Goal: Task Accomplishment & Management: Manage account settings

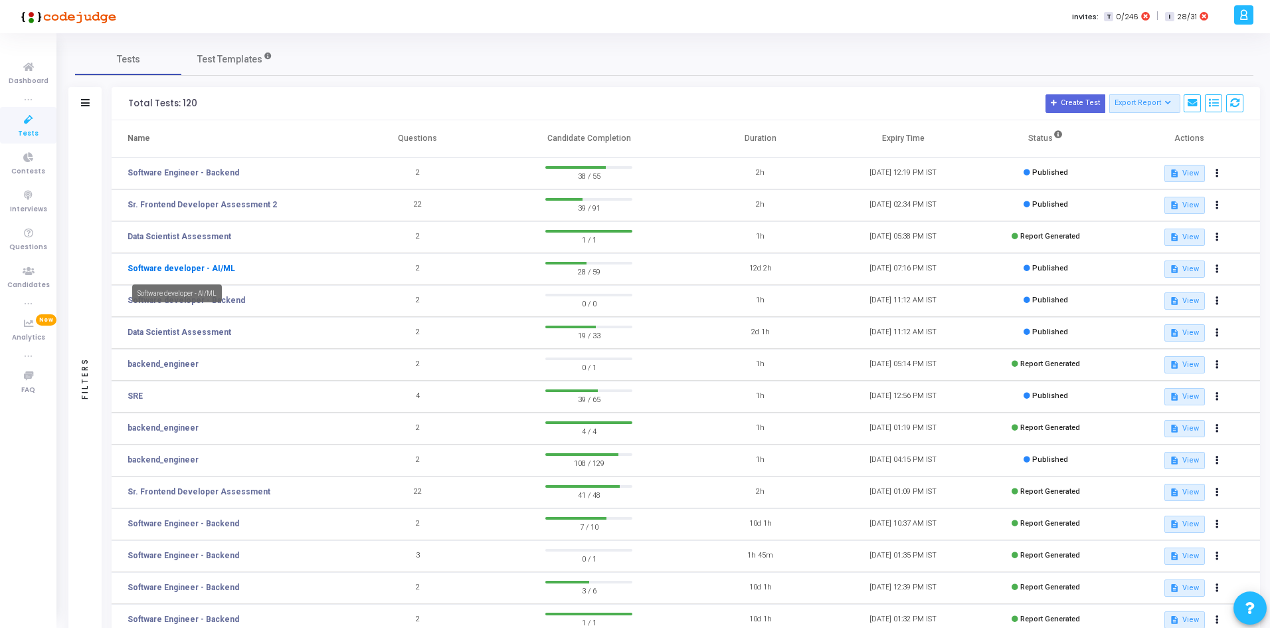
click at [204, 266] on link "Software developer - AI/ML" at bounding box center [182, 268] width 108 height 12
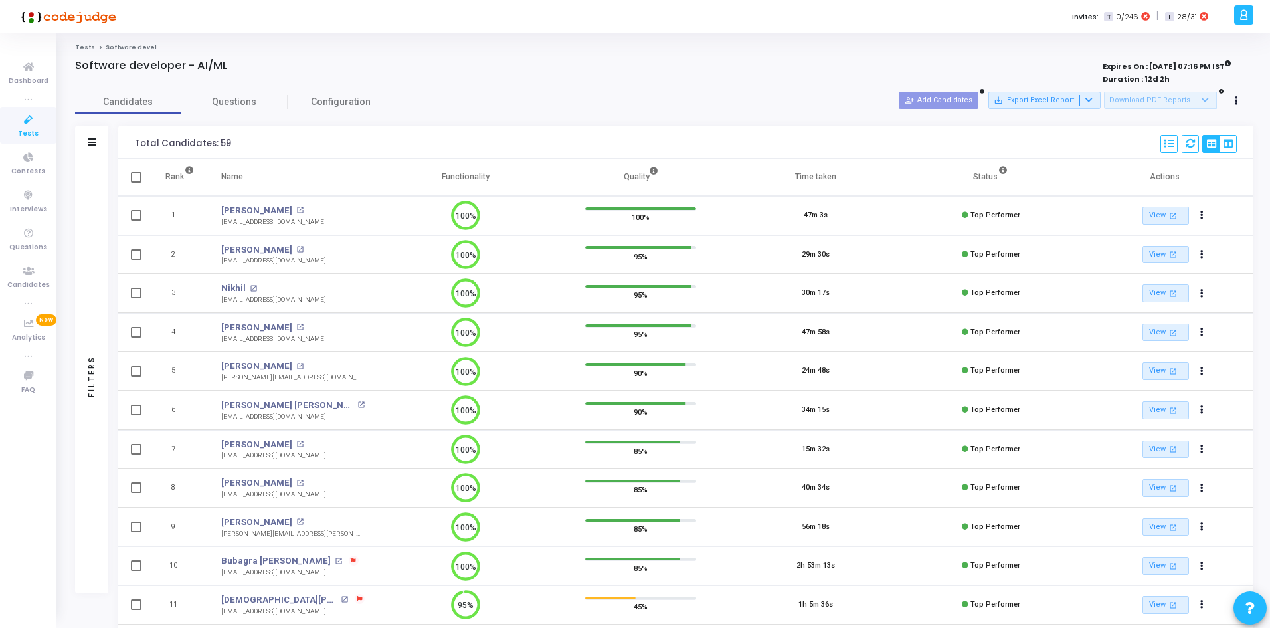
click at [1243, 92] on div at bounding box center [1236, 101] width 19 height 19
click at [1241, 96] on button at bounding box center [1236, 101] width 19 height 19
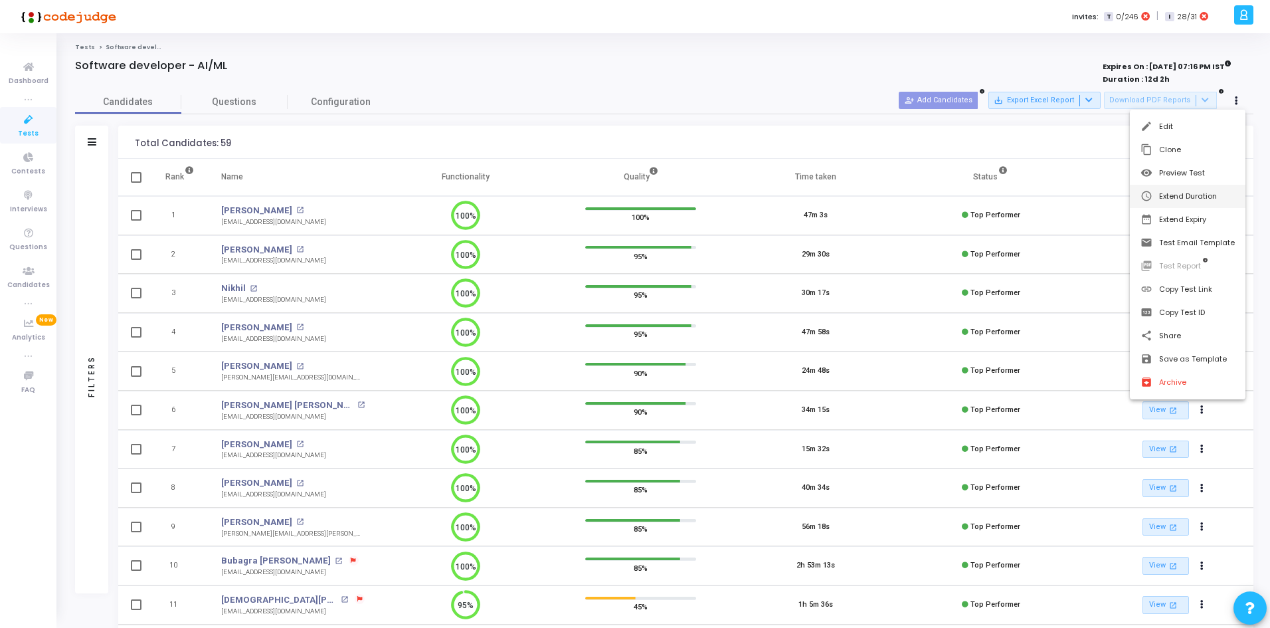
click at [1204, 194] on button "schedule Extend Duration" at bounding box center [1188, 196] width 116 height 23
click at [932, 195] on input "0" at bounding box center [924, 191] width 67 height 22
click at [942, 193] on input "0" at bounding box center [924, 191] width 67 height 22
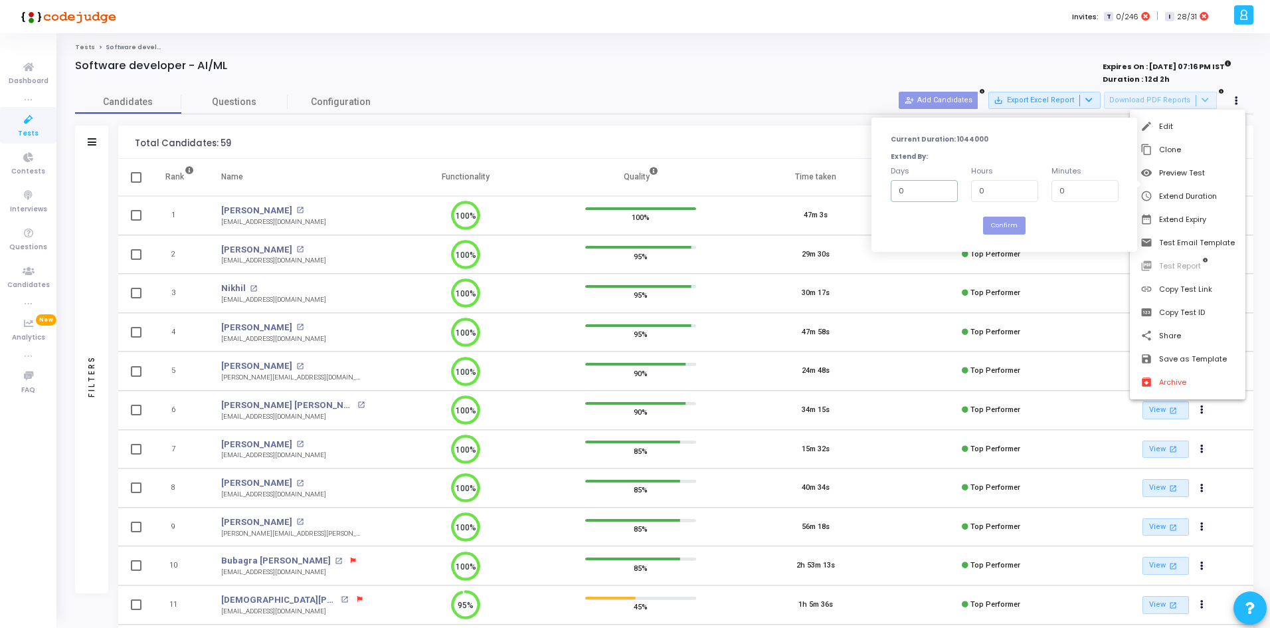
click at [942, 182] on input "0" at bounding box center [924, 191] width 67 height 22
click at [984, 195] on input "0" at bounding box center [1004, 191] width 67 height 22
type input "1"
click at [997, 228] on button "Confirm" at bounding box center [1004, 226] width 43 height 18
click at [1184, 215] on button "date_range Extend Expiry" at bounding box center [1188, 219] width 116 height 23
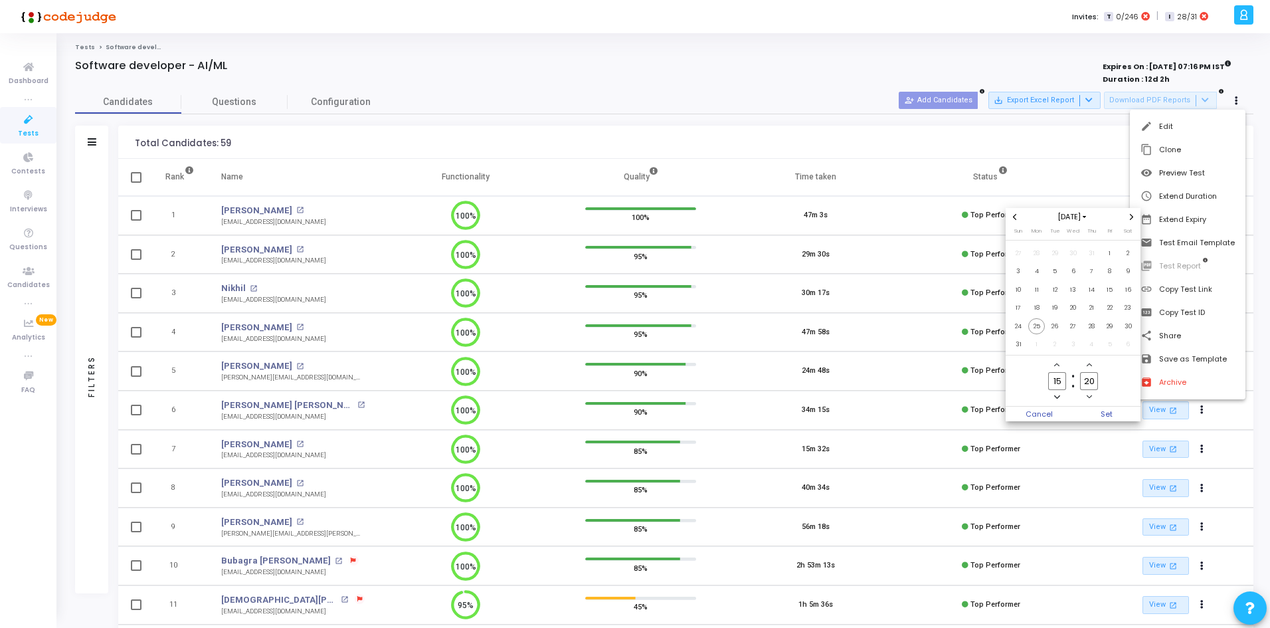
click at [1133, 219] on icon "Next month" at bounding box center [1130, 216] width 5 height 5
click at [1050, 331] on span "30" at bounding box center [1055, 326] width 17 height 17
click at [1104, 414] on span "Set" at bounding box center [1107, 413] width 68 height 15
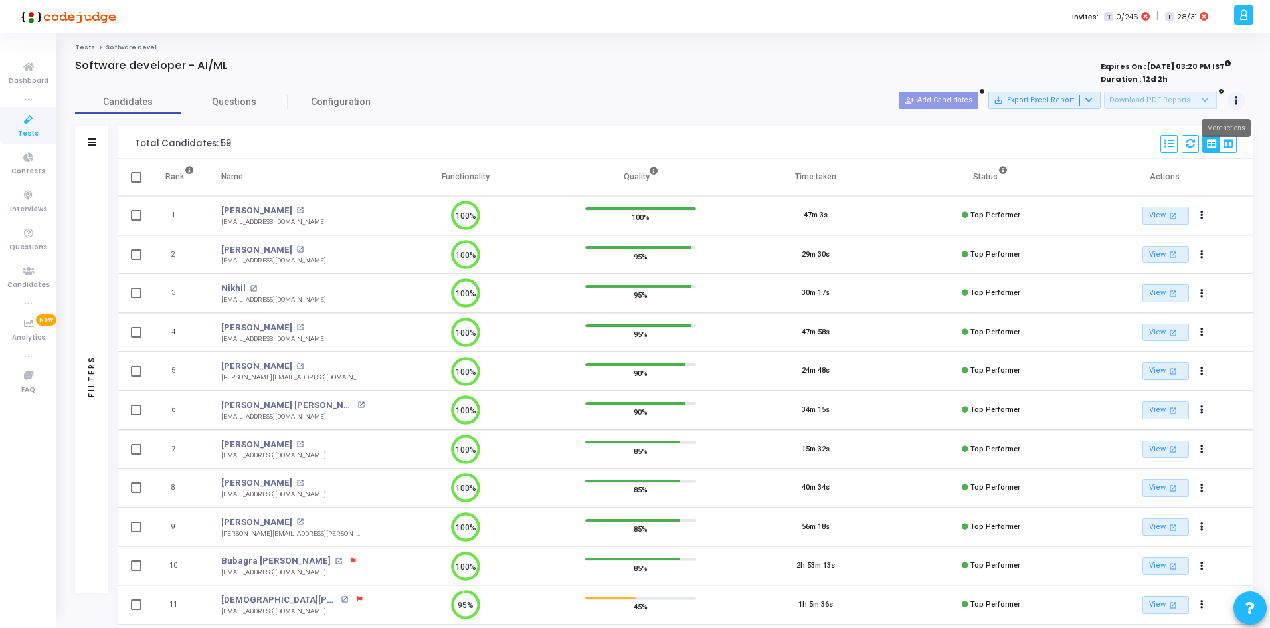
click at [1247, 118] on mat-tooltip-component "More actions" at bounding box center [1226, 128] width 68 height 37
click at [1245, 102] on button at bounding box center [1236, 101] width 19 height 19
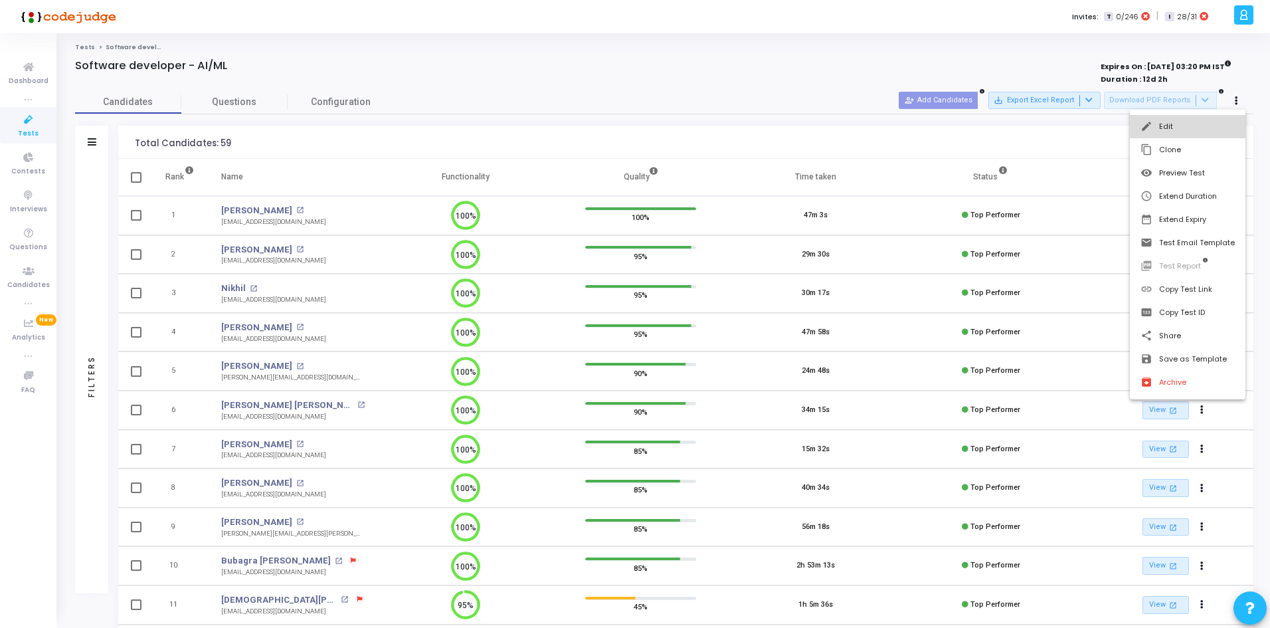
click at [1208, 130] on button "edit Edit" at bounding box center [1188, 126] width 116 height 23
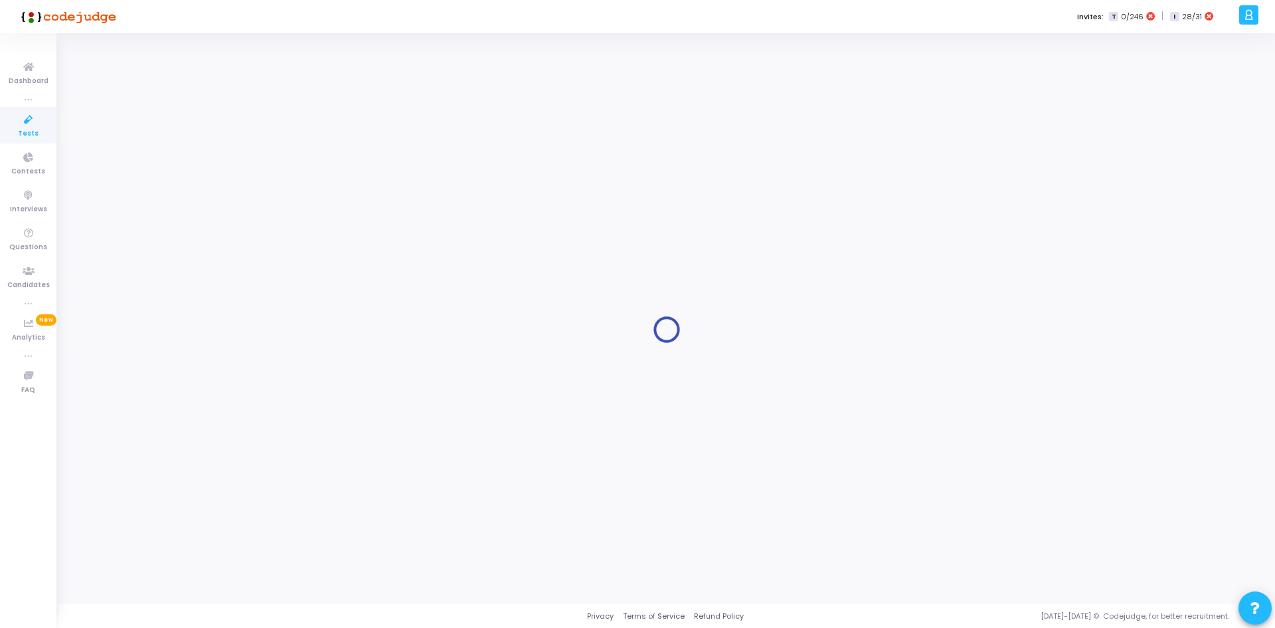
radio input "true"
type input "[DATE] 3:20 PM"
type input "12"
type input "2"
type input "55"
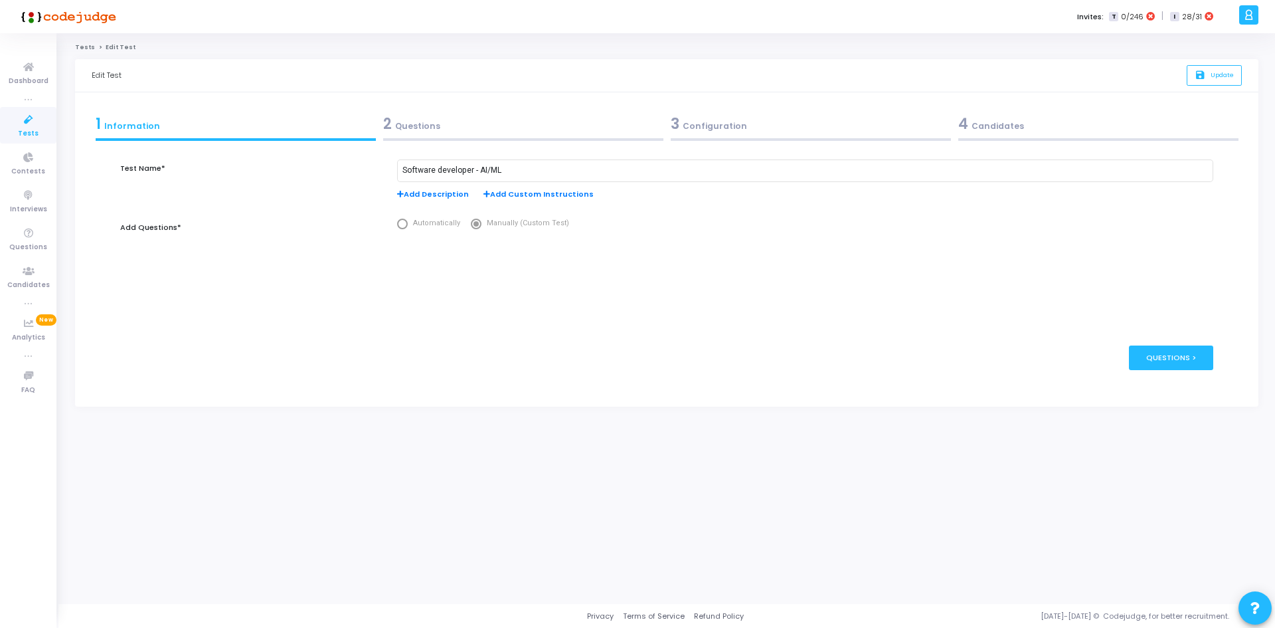
click at [491, 116] on div "2 Questions" at bounding box center [523, 124] width 280 height 22
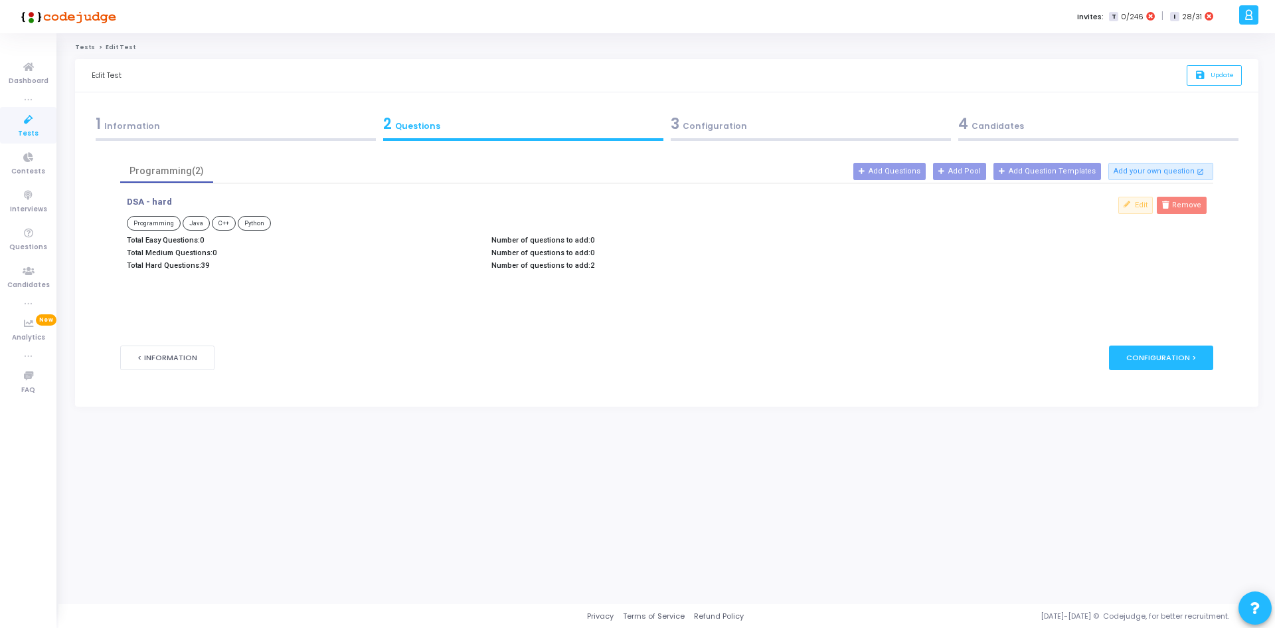
click at [775, 110] on div "3 Configuration" at bounding box center [811, 127] width 288 height 36
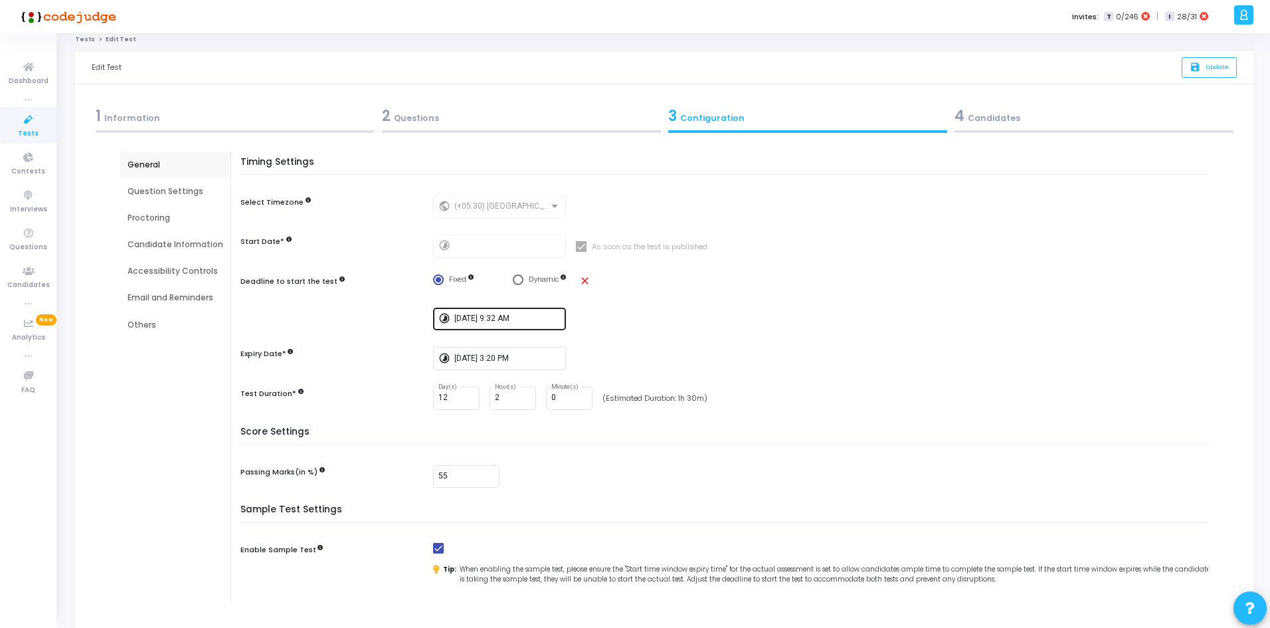
click at [511, 318] on input "[DATE] 9:32 AM" at bounding box center [507, 318] width 106 height 9
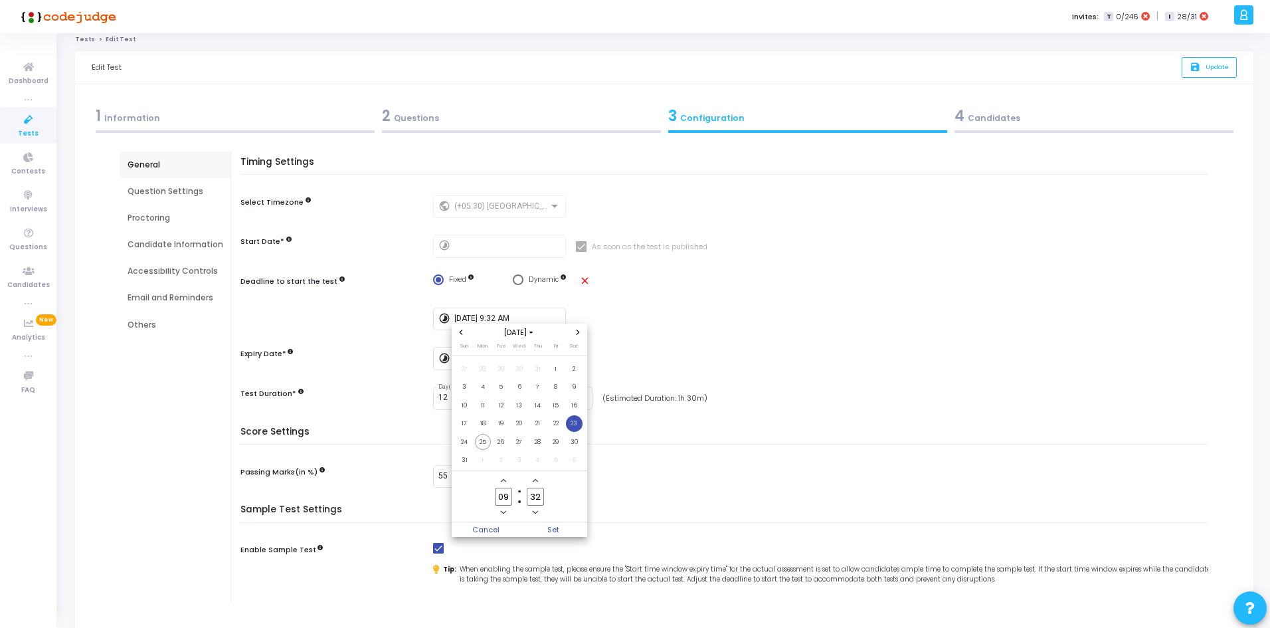
click at [628, 284] on div at bounding box center [635, 314] width 1270 height 628
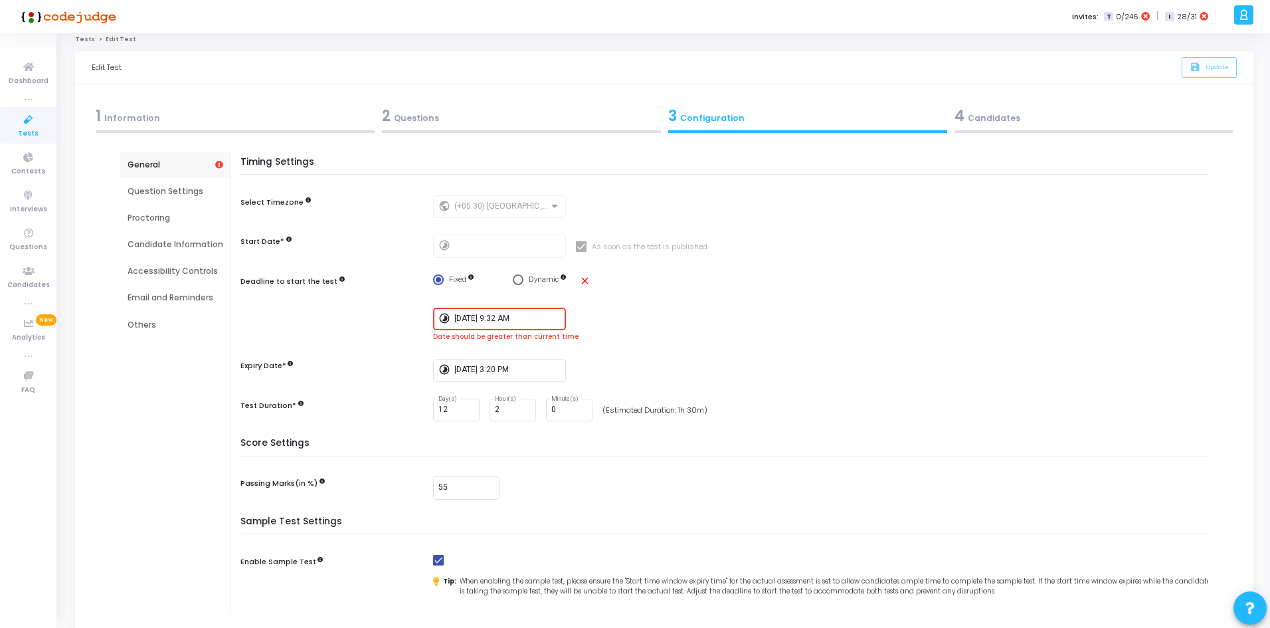
click at [515, 323] on div "[DATE] 9:32 AM" at bounding box center [507, 318] width 106 height 25
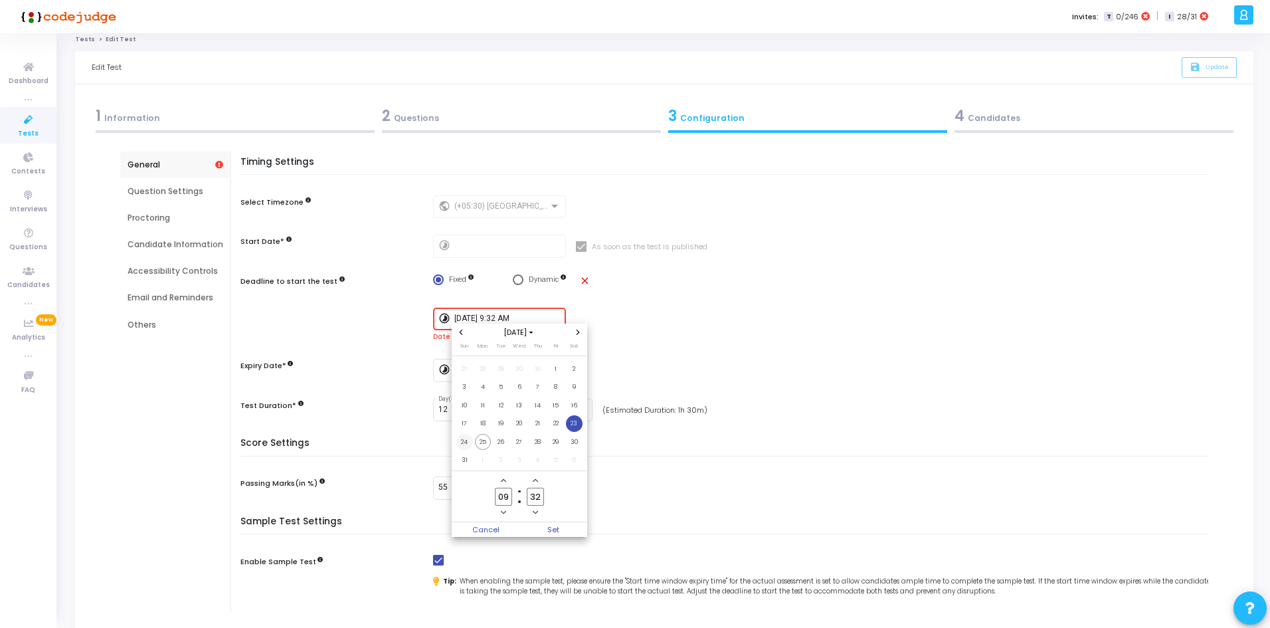
click at [464, 443] on span "24" at bounding box center [464, 442] width 17 height 17
click at [549, 531] on span "Set" at bounding box center [553, 529] width 68 height 15
type input "[DATE] 9:32 AM"
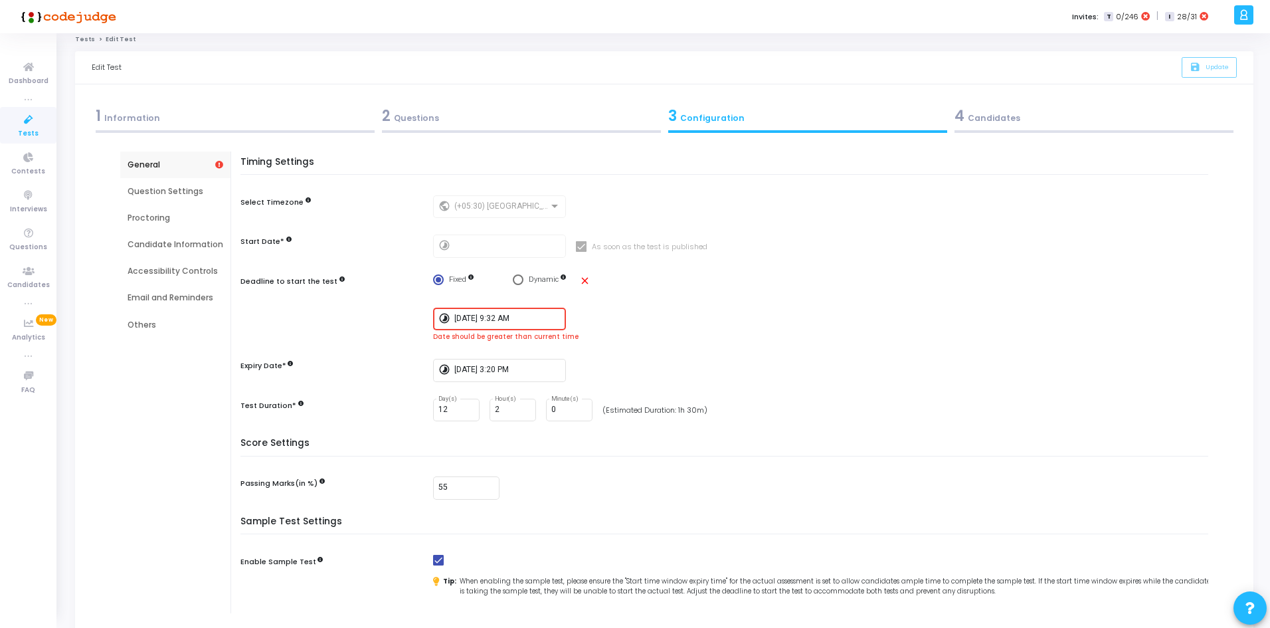
click at [598, 355] on div "Timing Settings Select Timezone public (+05:30) [GEOGRAPHIC_DATA]/[GEOGRAPHIC_D…" at bounding box center [727, 298] width 961 height 282
click at [501, 367] on input "[DATE] 3:20 PM" at bounding box center [507, 369] width 106 height 9
click at [575, 380] on span "Next month" at bounding box center [578, 383] width 11 height 11
click at [521, 422] on span "1" at bounding box center [519, 420] width 17 height 17
click at [544, 580] on span "Set" at bounding box center [553, 581] width 68 height 15
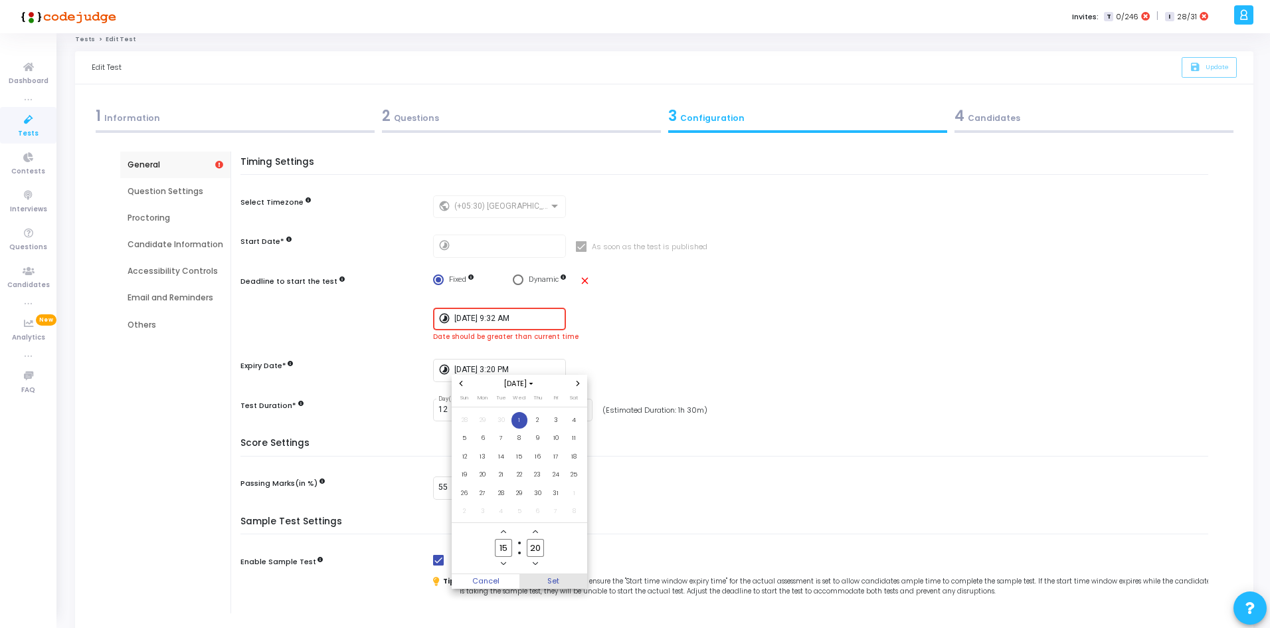
type input "[DATE] 3:20 PM"
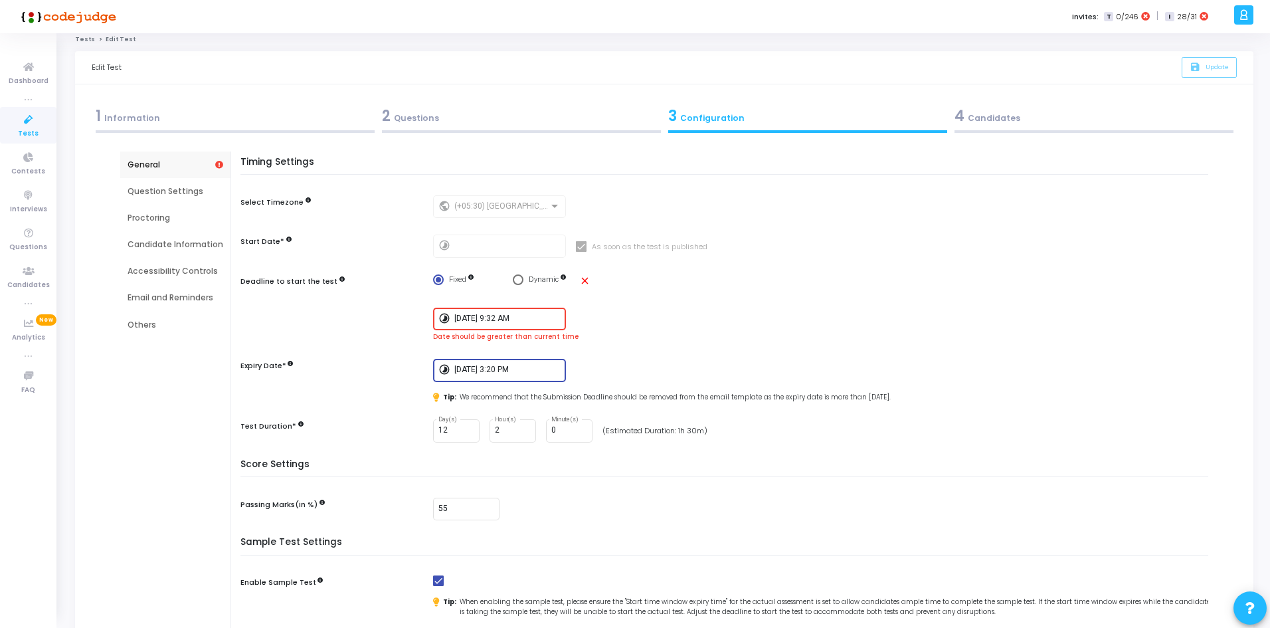
click at [618, 313] on div "timelapse [DATE] 9:32 AM" at bounding box center [824, 319] width 782 height 23
drag, startPoint x: 794, startPoint y: 405, endPoint x: 893, endPoint y: 415, distance: 98.8
click at [893, 415] on div "Timing Settings Select Timezone public (+05:30) [GEOGRAPHIC_DATA]/[GEOGRAPHIC_D…" at bounding box center [727, 308] width 961 height 302
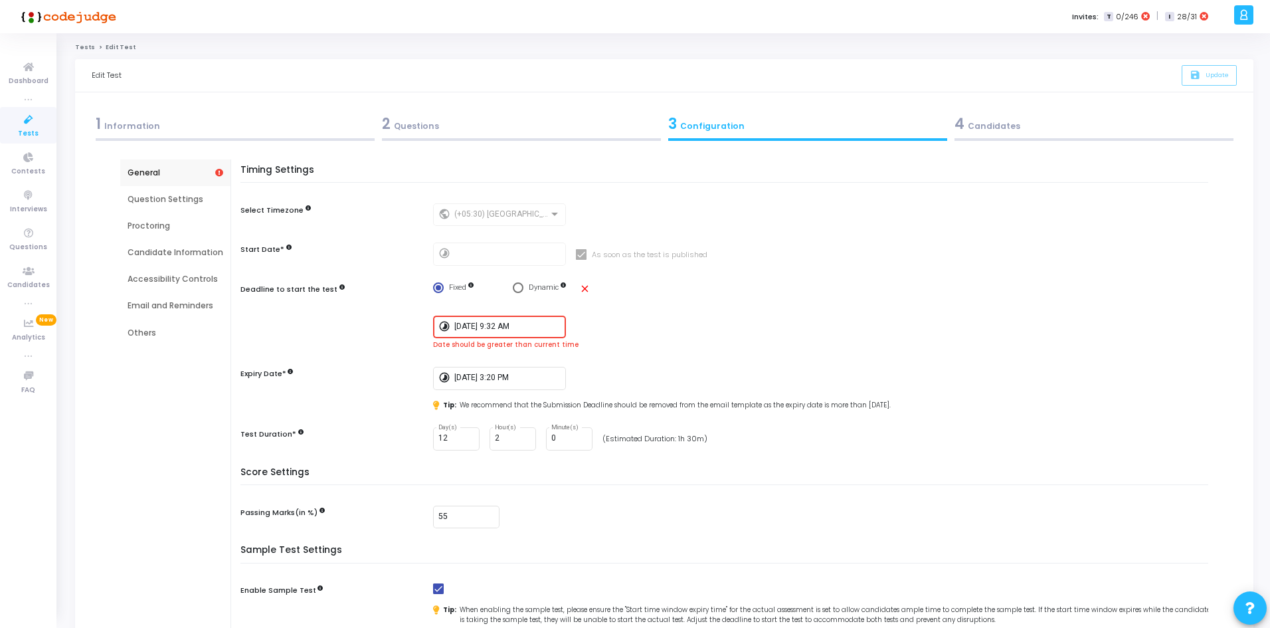
click at [506, 328] on input "[DATE] 9:32 AM" at bounding box center [507, 326] width 106 height 9
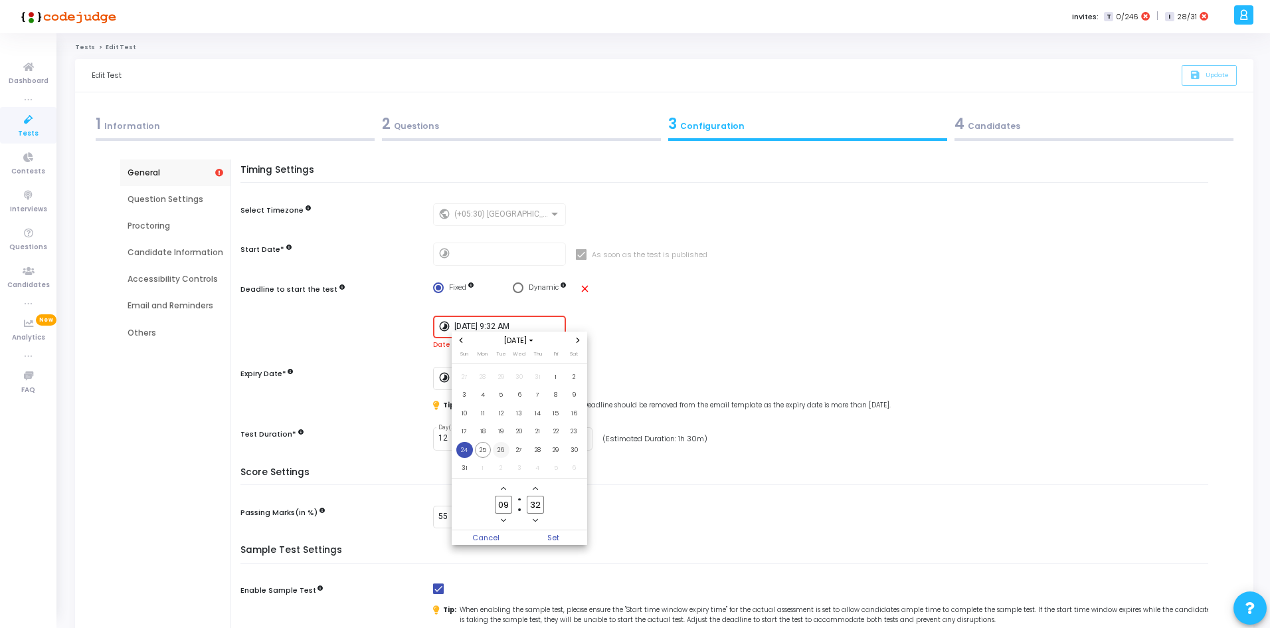
click at [498, 452] on span "26" at bounding box center [501, 450] width 17 height 17
click at [490, 452] on span "25" at bounding box center [483, 450] width 17 height 17
click at [547, 537] on span "Set" at bounding box center [553, 537] width 68 height 15
type input "[DATE] 9:32 AM"
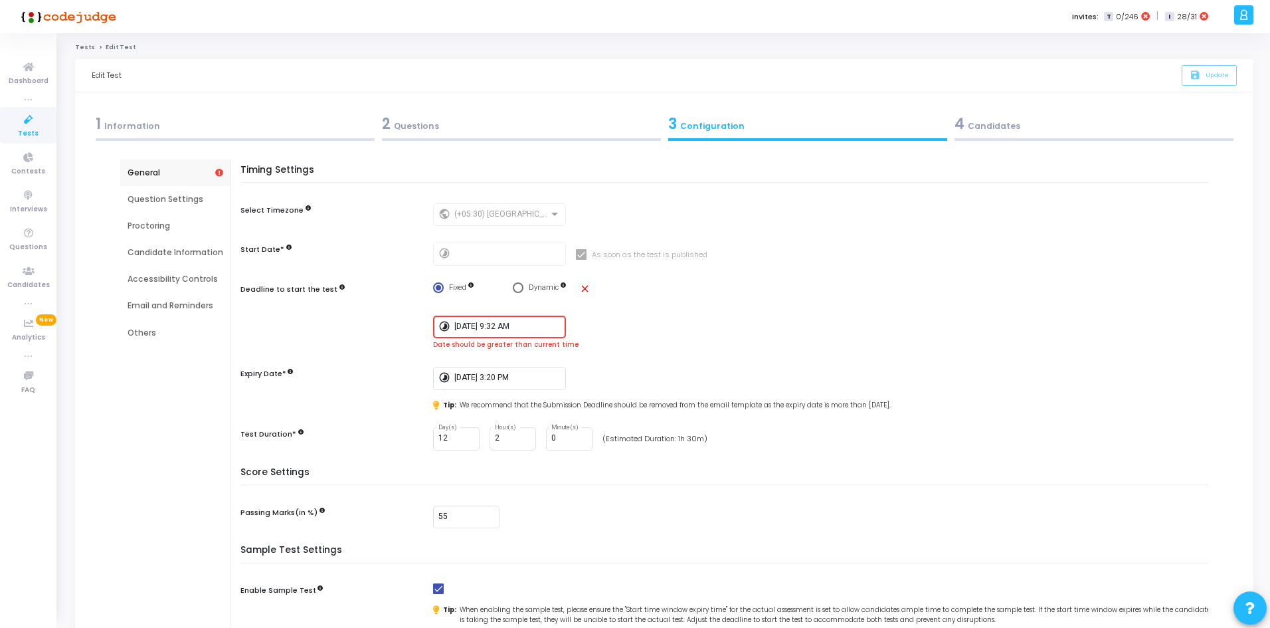
click at [581, 321] on div "timelapse [DATE] 9:32 AM" at bounding box center [824, 326] width 782 height 23
click at [506, 317] on div "[DATE] 9:32 AM" at bounding box center [507, 325] width 106 height 25
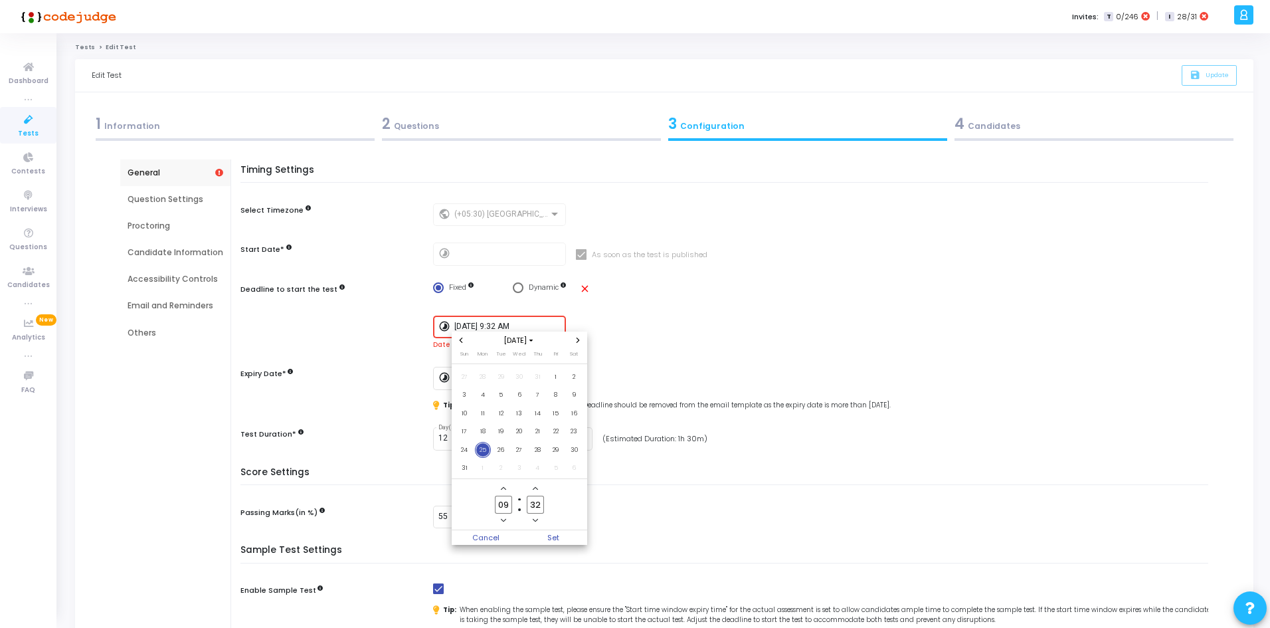
click at [503, 510] on input "09" at bounding box center [503, 504] width 17 height 18
type input "0"
type input "15"
click at [543, 533] on span "Set" at bounding box center [553, 537] width 68 height 15
type input "[DATE] 3:32 PM"
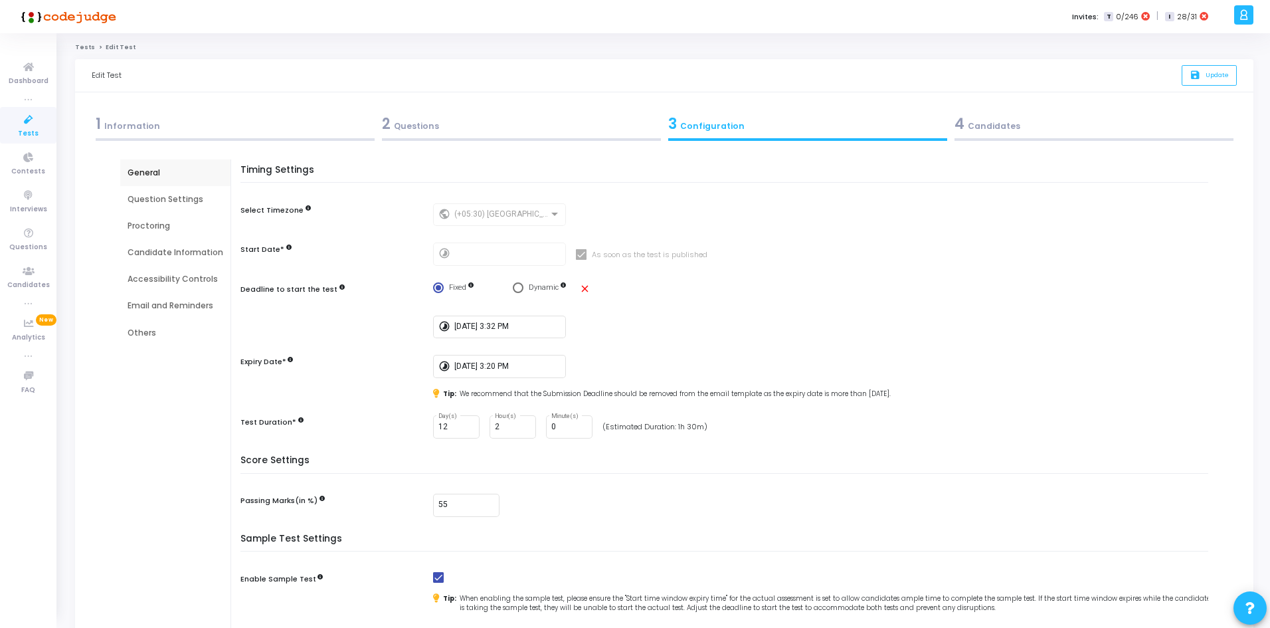
click at [667, 234] on div "Timing Settings Select Timezone public (+05:30) [GEOGRAPHIC_DATA]/[GEOGRAPHIC_D…" at bounding box center [727, 310] width 961 height 290
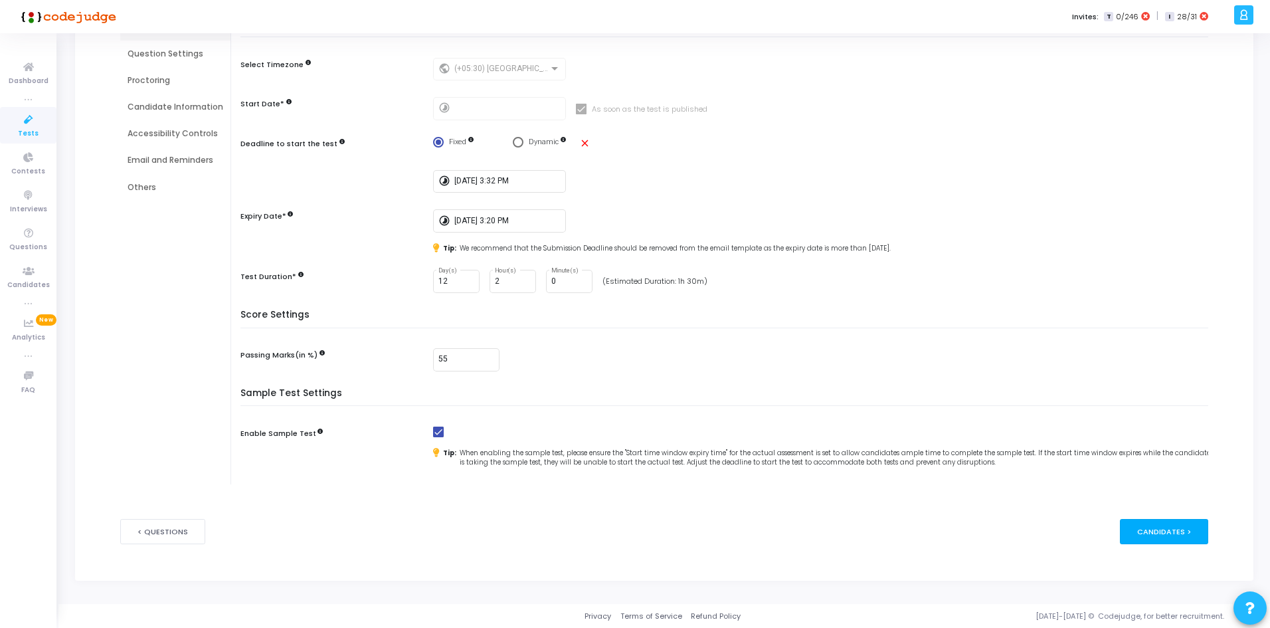
click at [1165, 524] on div "Candidates >" at bounding box center [1164, 531] width 88 height 25
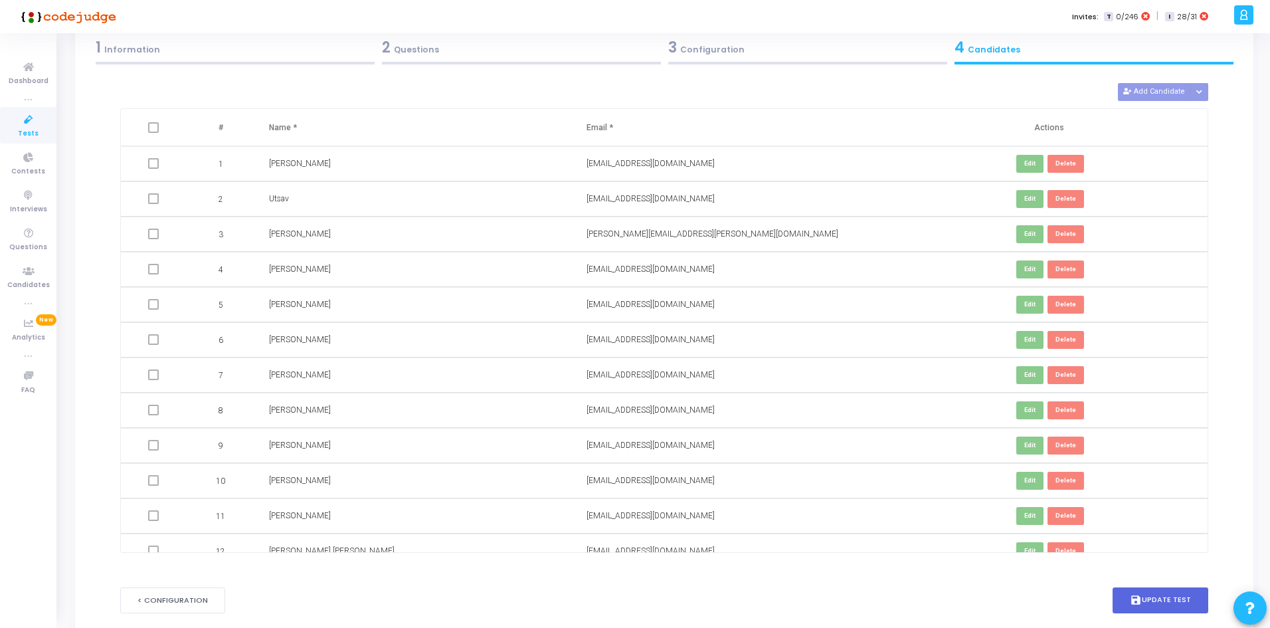
click at [1149, 533] on td "Edit Delete" at bounding box center [1048, 515] width 317 height 35
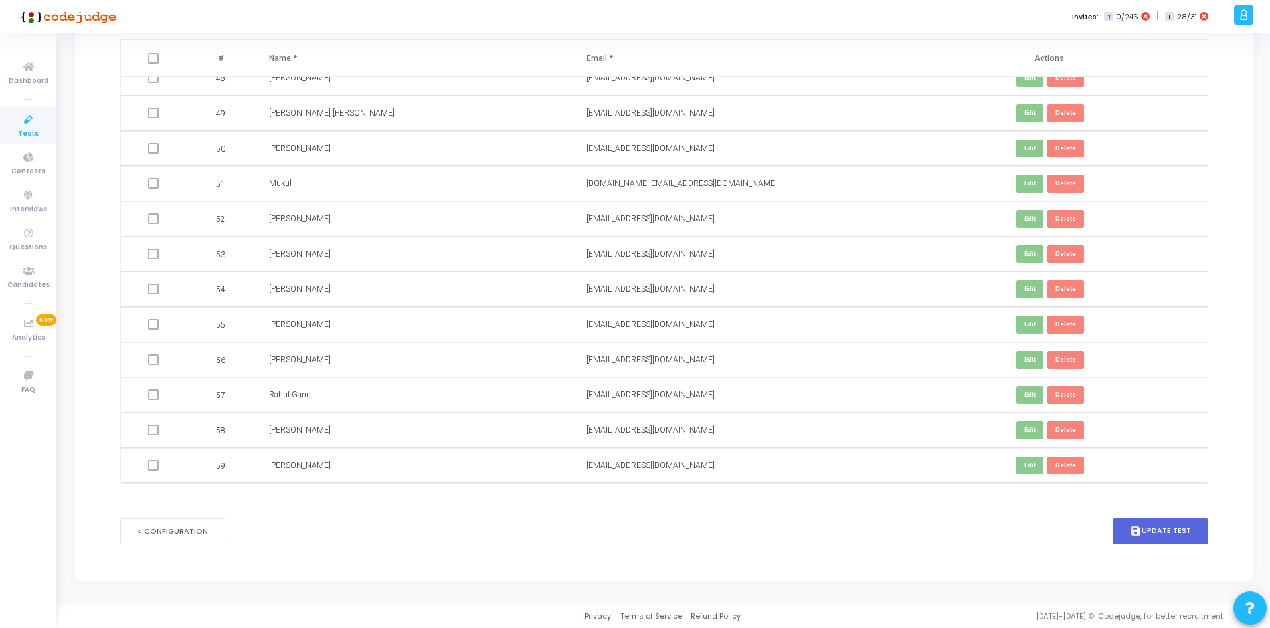
scroll to position [145, 0]
click at [1166, 521] on button "save Update Test" at bounding box center [1161, 532] width 96 height 26
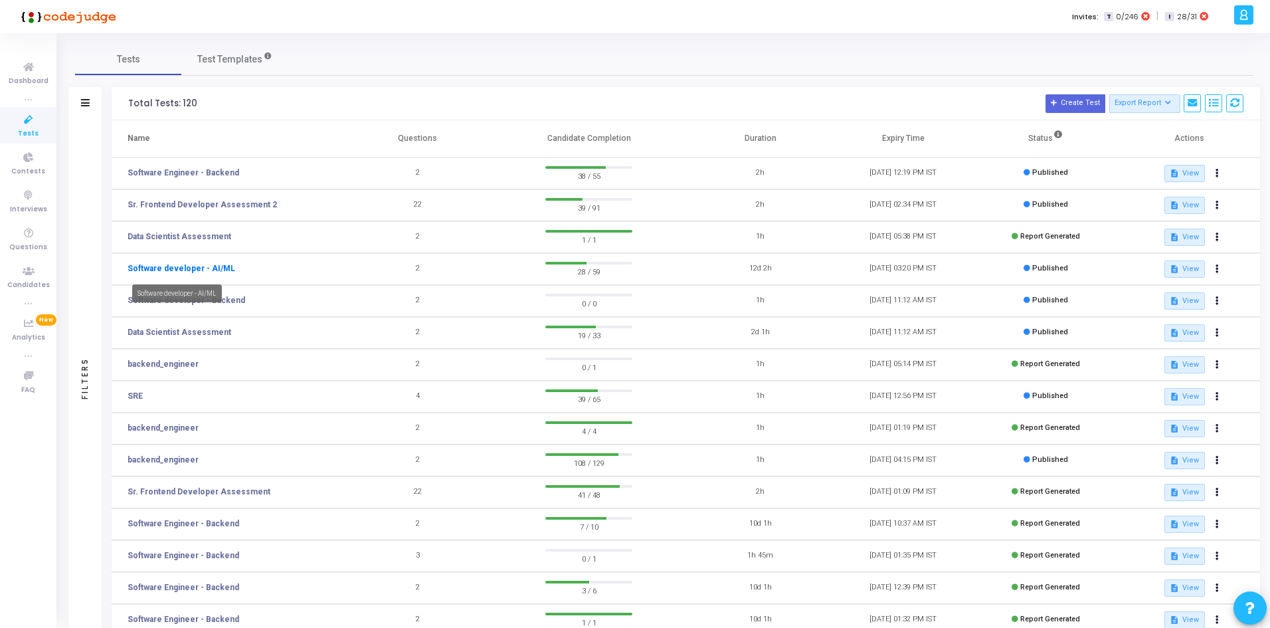
click at [211, 271] on link "Software developer - AI/ML" at bounding box center [182, 268] width 108 height 12
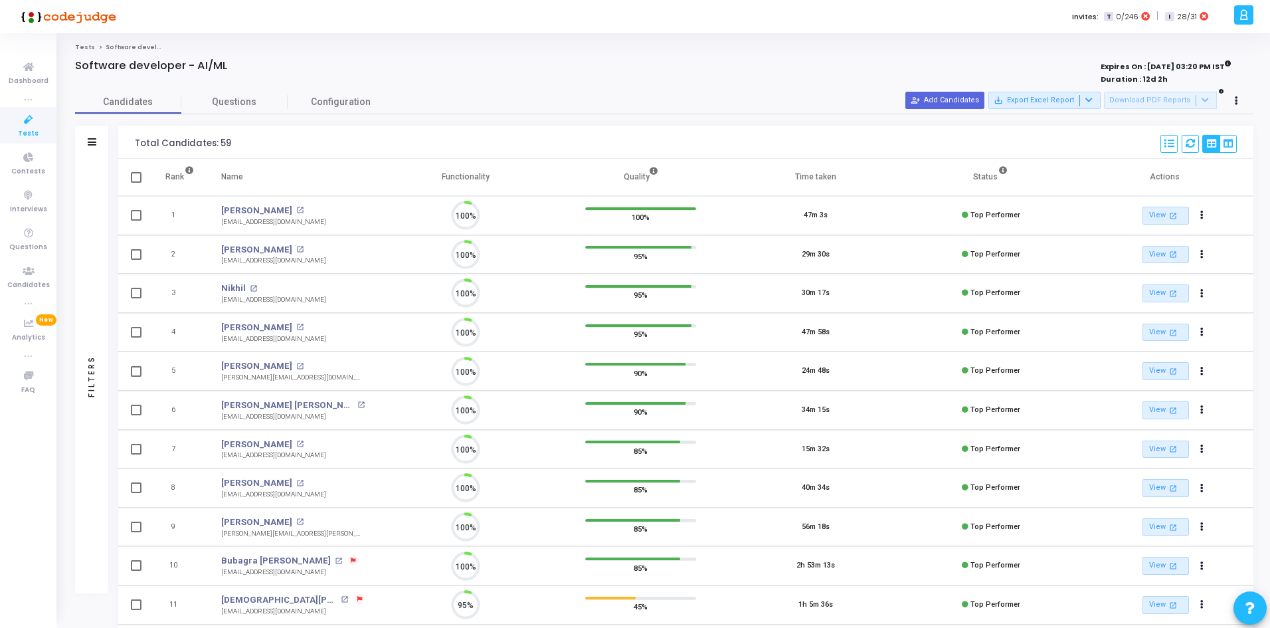
scroll to position [28, 34]
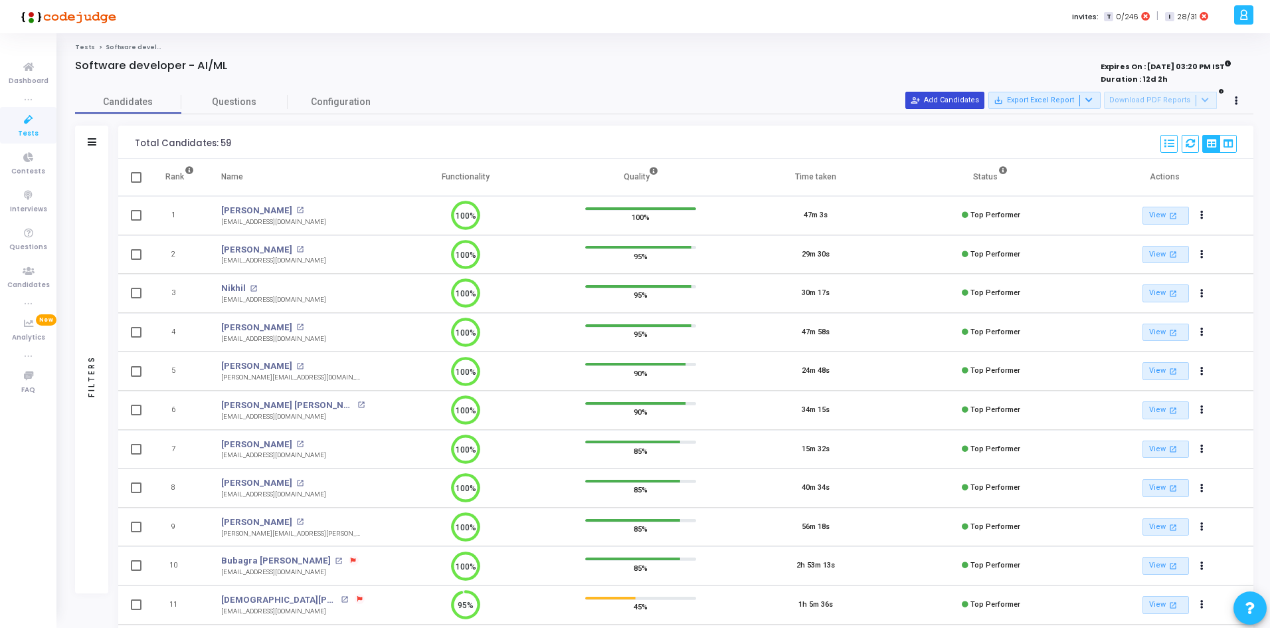
click at [956, 94] on button "person_add_alt Add Candidates" at bounding box center [944, 100] width 79 height 17
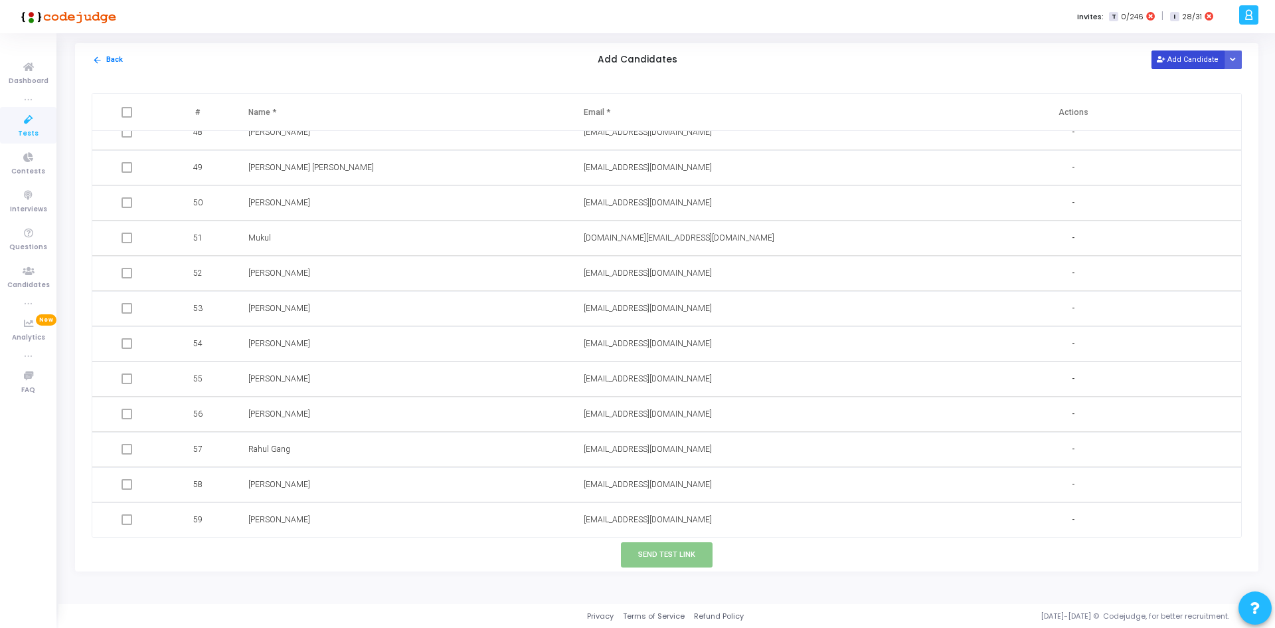
click at [1193, 61] on button "Add Candidate" at bounding box center [1188, 59] width 73 height 18
click at [642, 517] on input "text" at bounding box center [691, 519] width 215 height 22
paste input "[EMAIL_ADDRESS][DOMAIN_NAME]"
type input "[EMAIL_ADDRESS][DOMAIN_NAME]"
click at [353, 516] on input "text" at bounding box center [355, 519] width 215 height 22
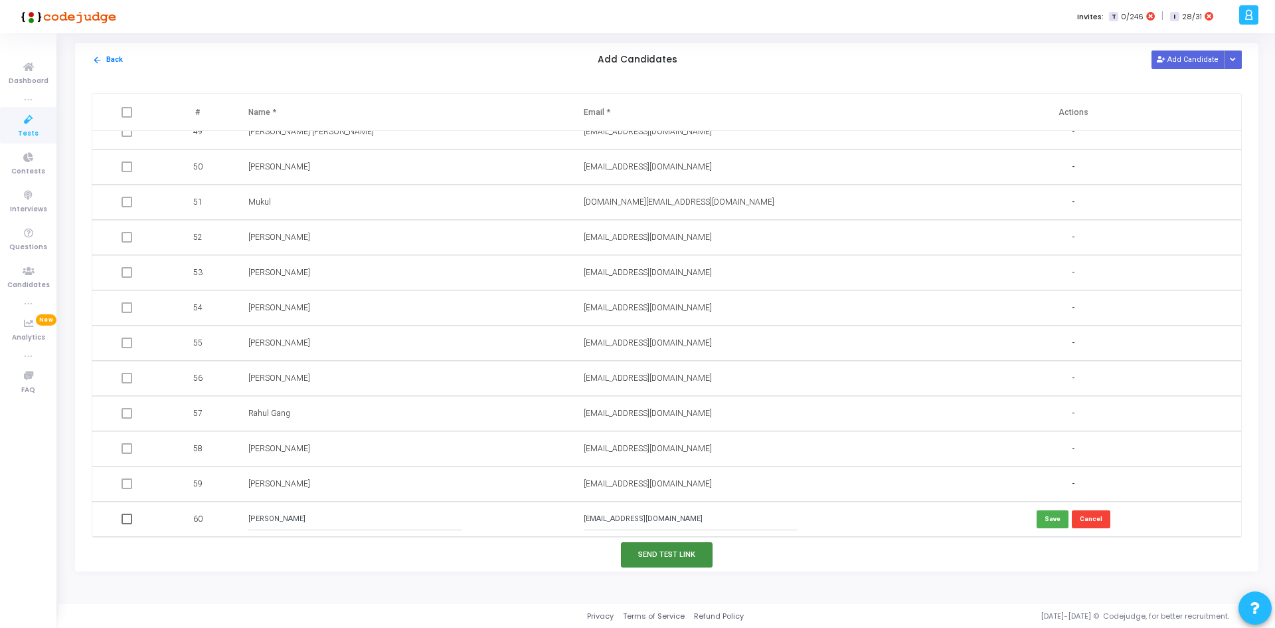
type input "[PERSON_NAME]"
click at [647, 543] on button "Send Test Link" at bounding box center [667, 554] width 92 height 25
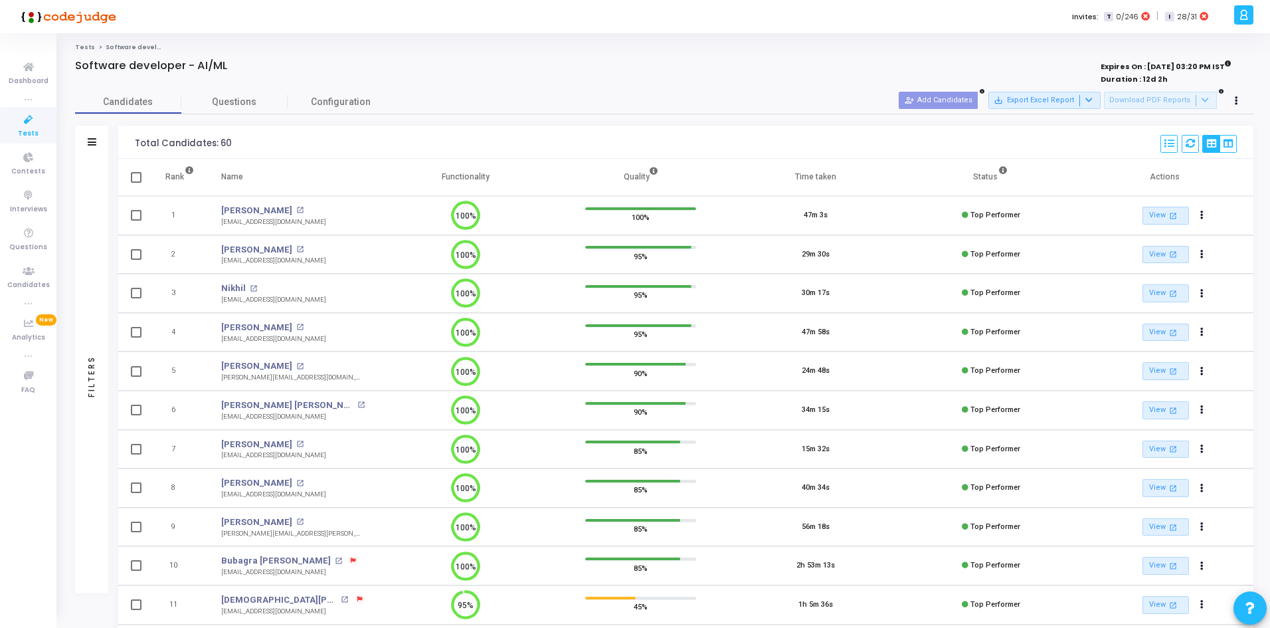
scroll to position [223, 0]
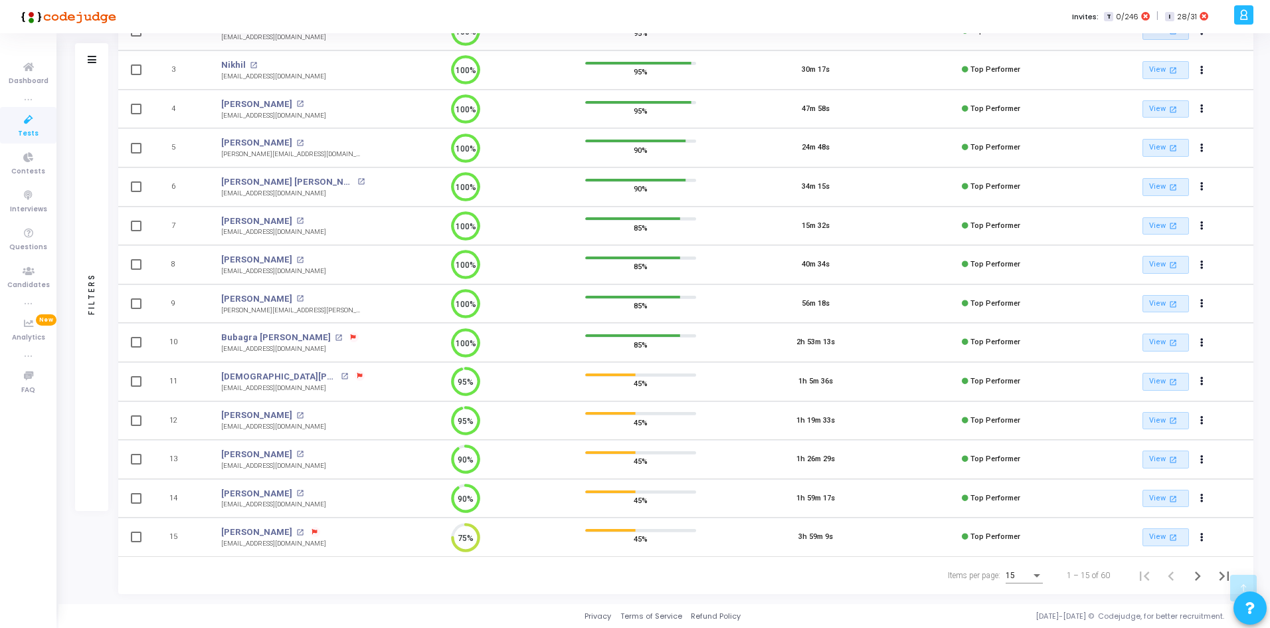
click at [1031, 573] on div "15" at bounding box center [1018, 575] width 25 height 9
click at [1026, 577] on span "50" at bounding box center [1024, 568] width 37 height 24
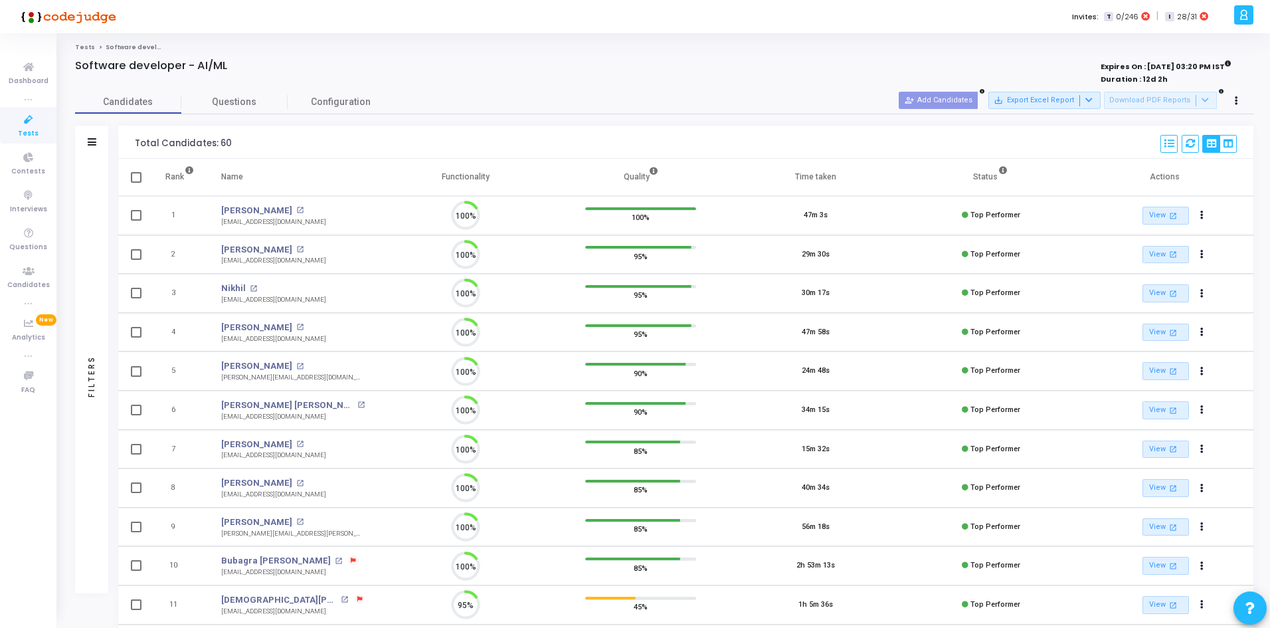
scroll to position [6, 6]
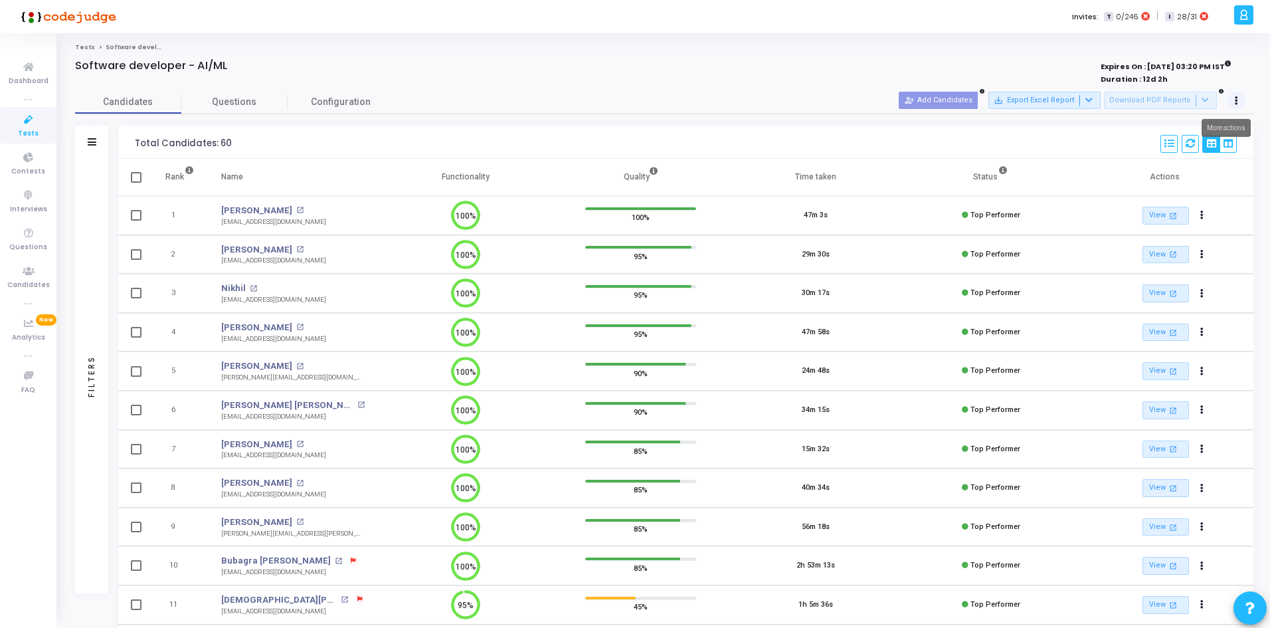
click at [1239, 99] on button at bounding box center [1236, 101] width 19 height 19
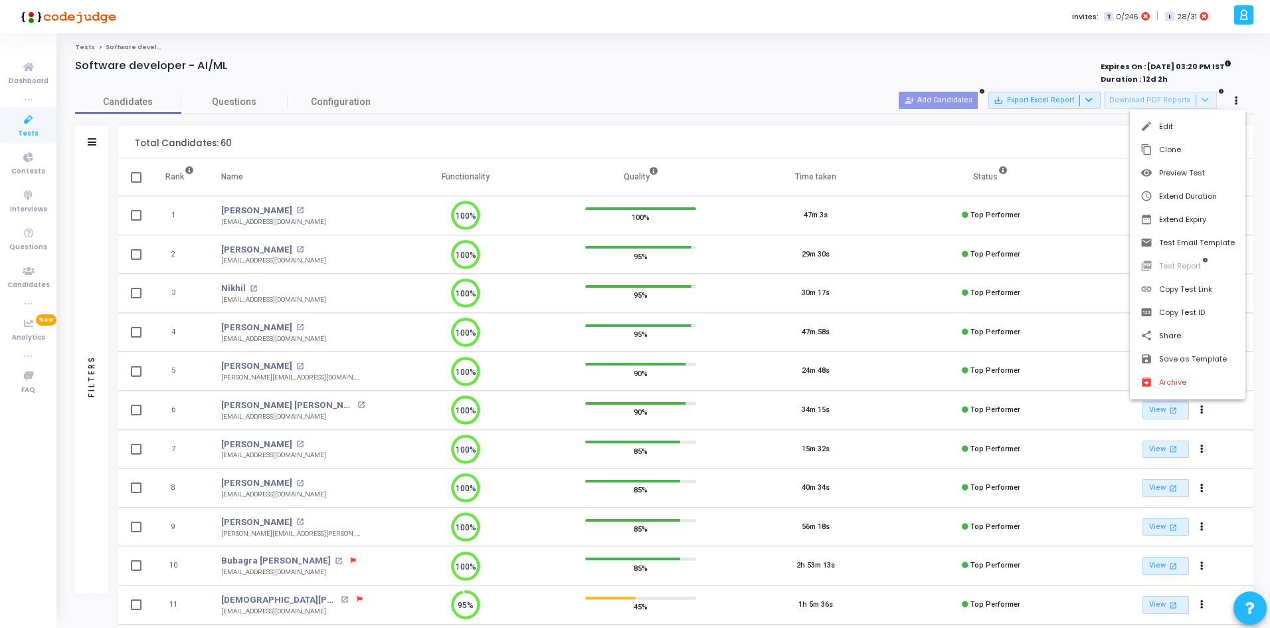
click at [1224, 113] on div "edit Edit content_copy Clone visibility Preview Test schedule Extend Duration d…" at bounding box center [1188, 255] width 116 height 290
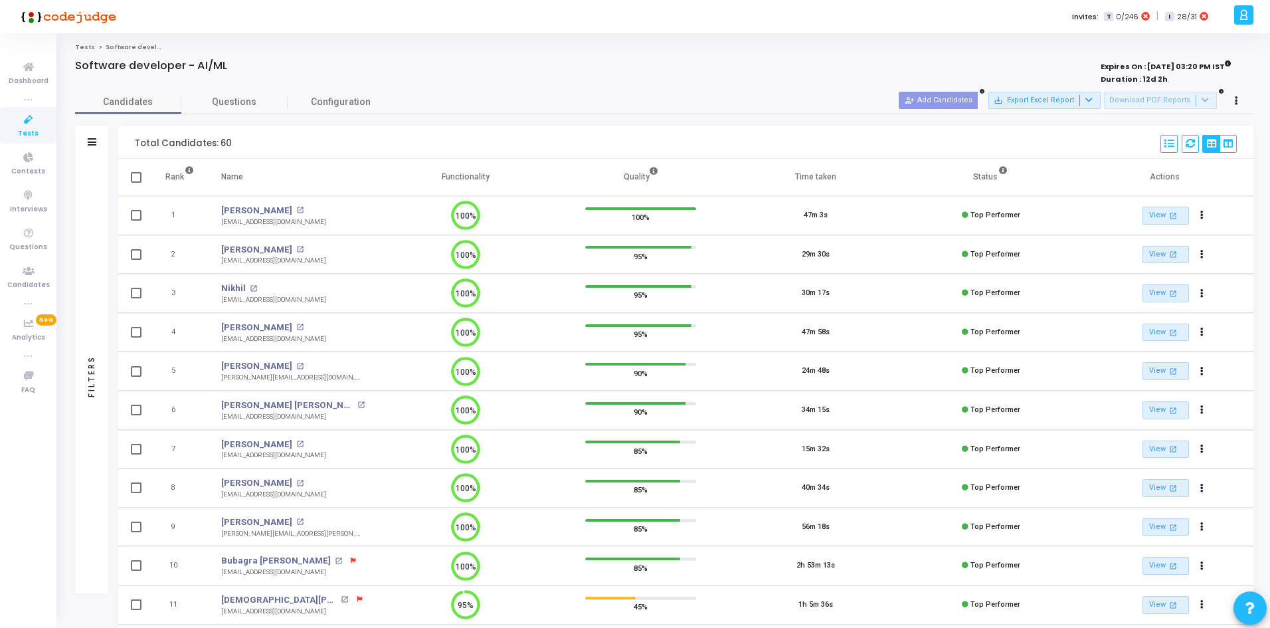
click at [1208, 129] on div "Select S No Name Questions Functionality Quality Time Taken Created At Shared A…" at bounding box center [1198, 143] width 76 height 29
click at [1229, 100] on button at bounding box center [1236, 101] width 19 height 19
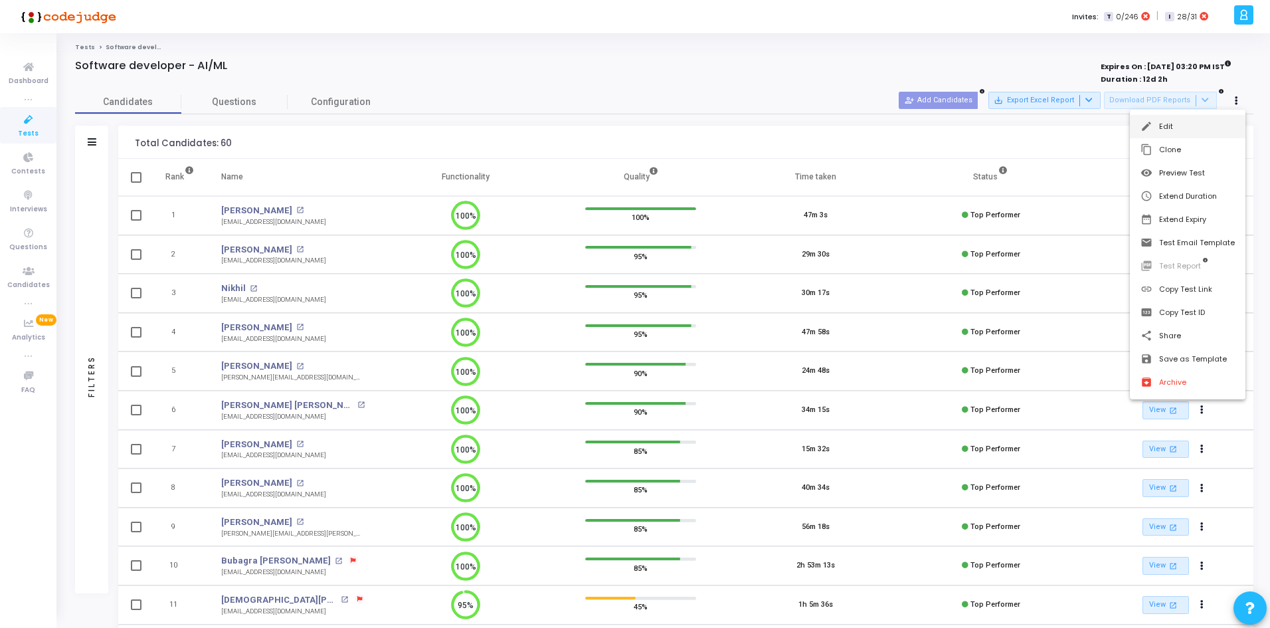
click at [1181, 124] on button "edit Edit" at bounding box center [1188, 126] width 116 height 23
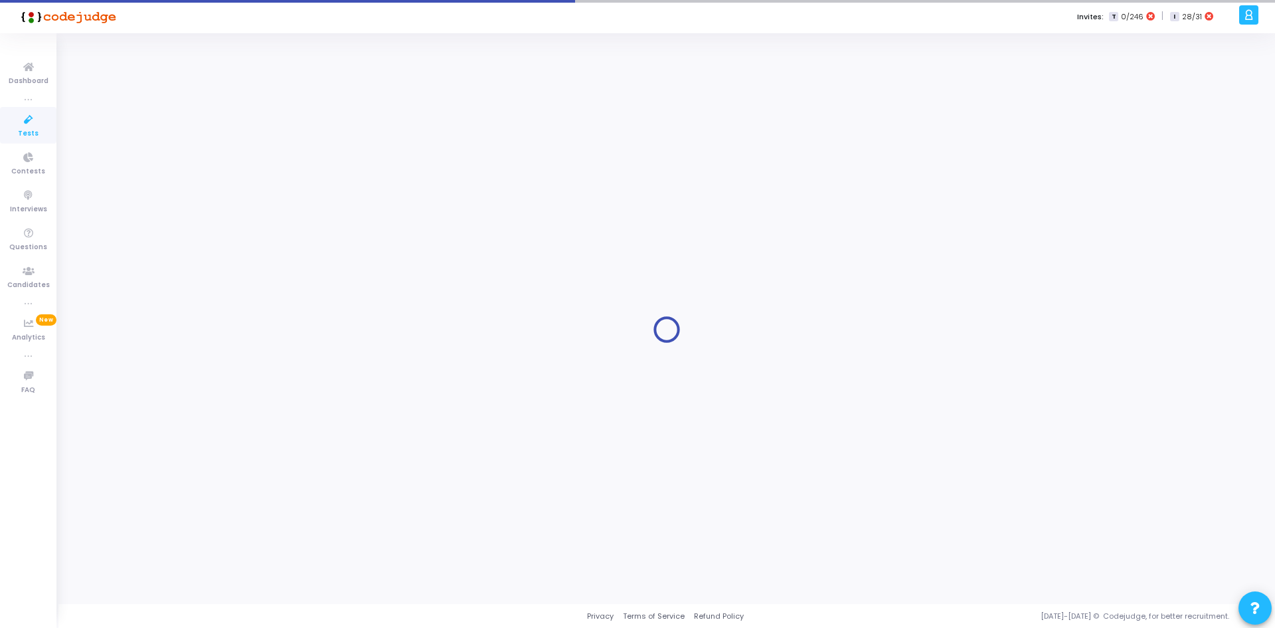
radio input "true"
type input "[DATE] 3:20 PM"
type input "12"
type input "2"
type input "55"
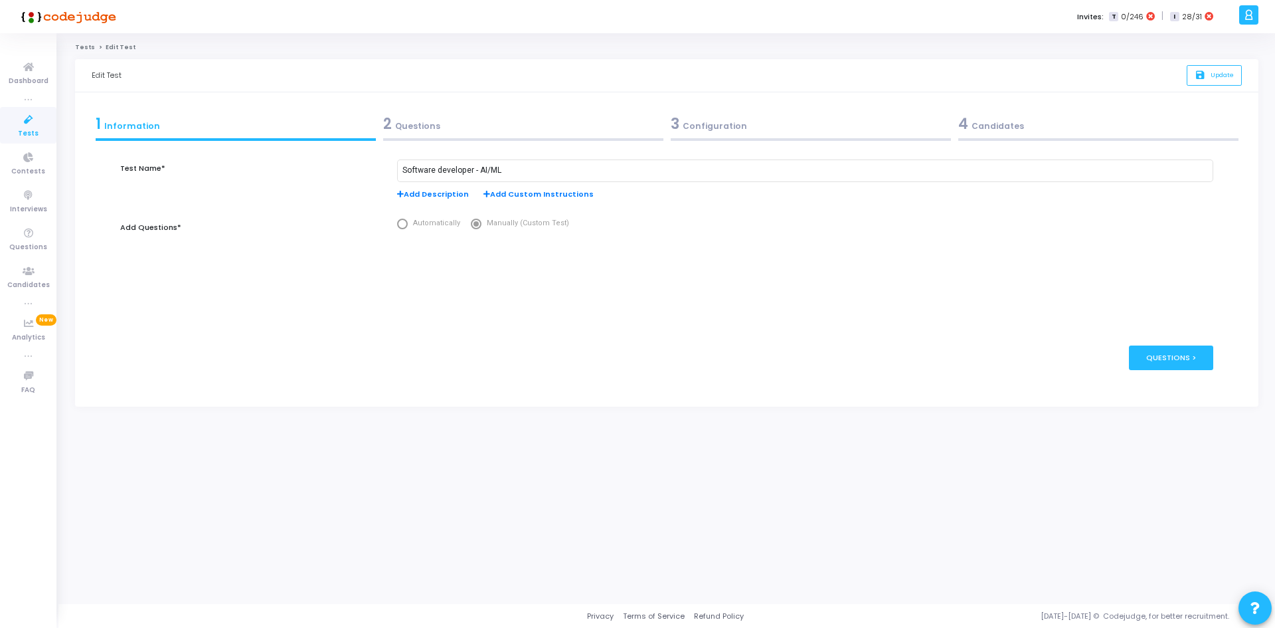
click at [731, 124] on div "3 Configuration" at bounding box center [811, 124] width 280 height 22
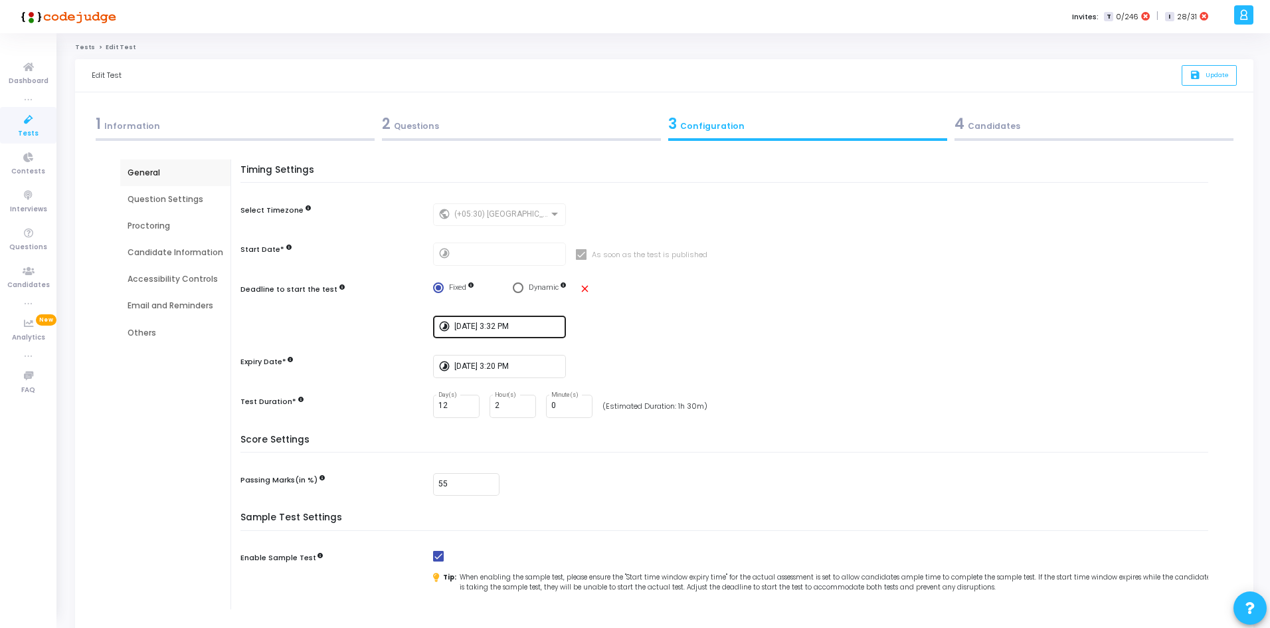
click at [472, 326] on input "[DATE] 3:32 PM" at bounding box center [507, 326] width 106 height 9
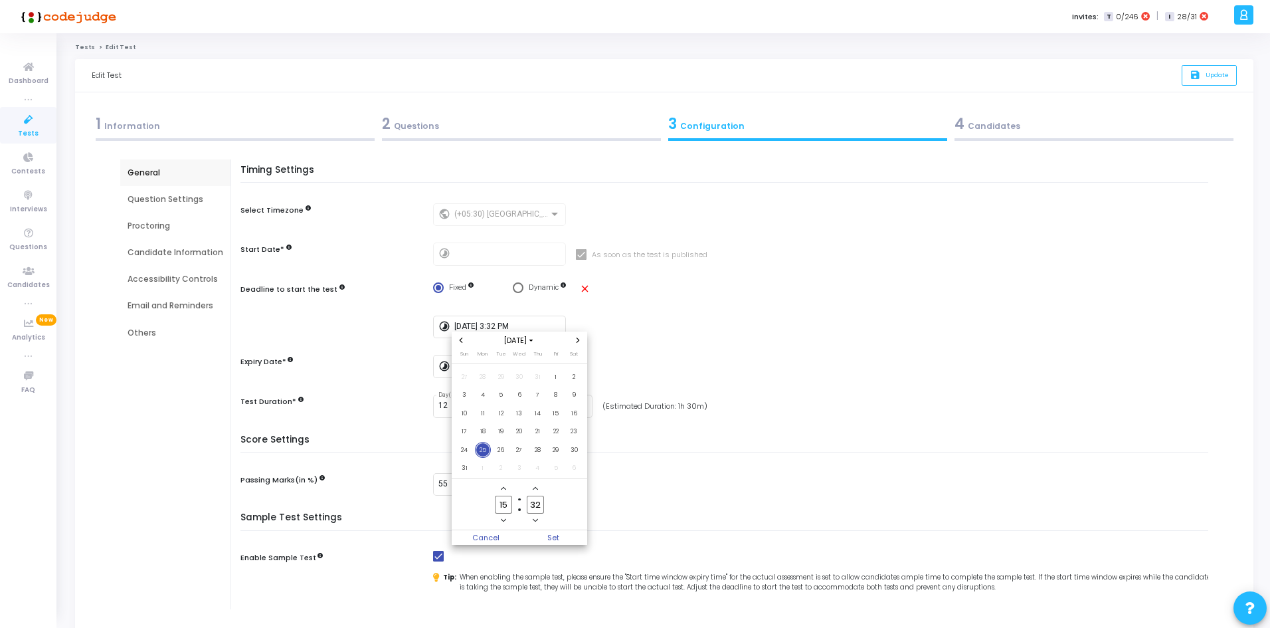
click at [619, 312] on div at bounding box center [635, 314] width 1270 height 628
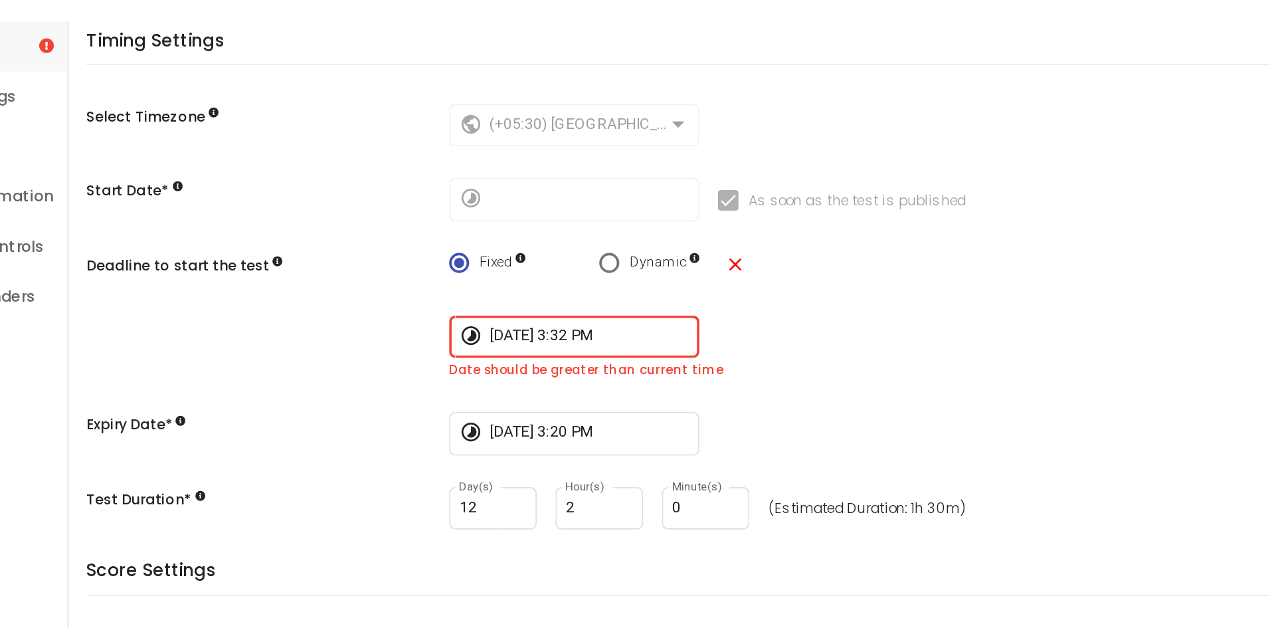
click at [400, 314] on div "Timing Settings Select Timezone public (+05:30) [GEOGRAPHIC_DATA]/[GEOGRAPHIC_D…" at bounding box center [727, 306] width 961 height 282
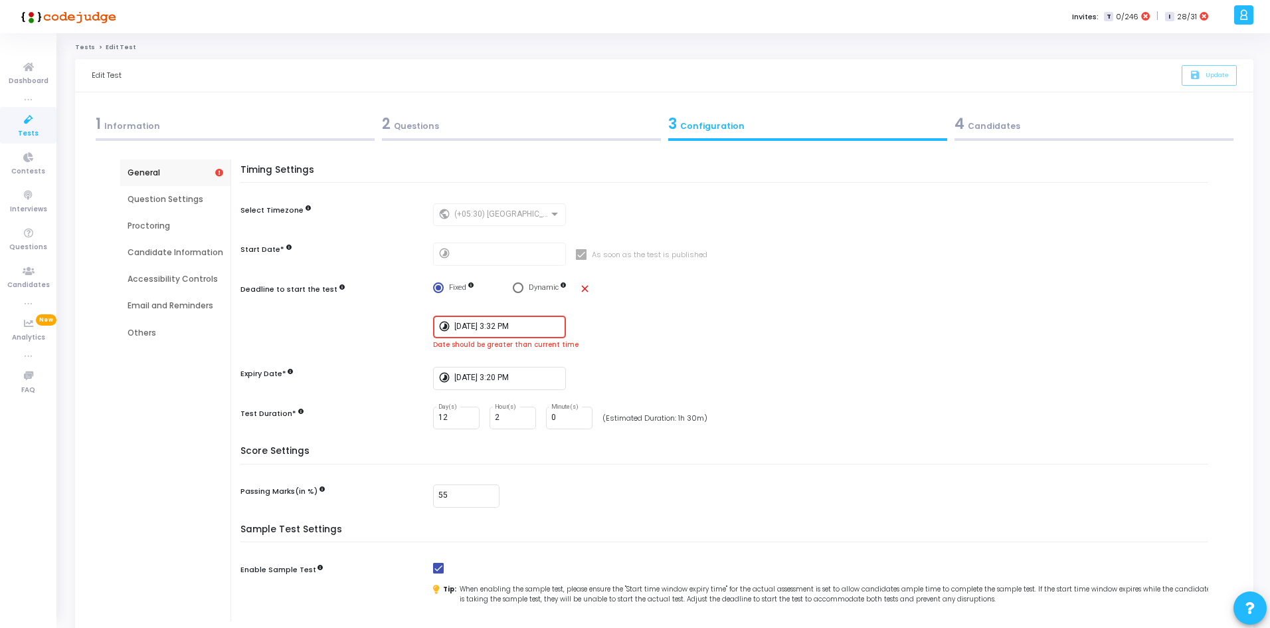
click at [606, 317] on div "timelapse [DATE] 3:32 PM" at bounding box center [824, 326] width 782 height 23
click at [552, 329] on input "[DATE] 3:32 PM" at bounding box center [507, 326] width 106 height 9
click at [552, 329] on div at bounding box center [635, 314] width 1270 height 628
click at [624, 307] on div at bounding box center [635, 314] width 1270 height 628
click at [598, 361] on div "Timing Settings Select Timezone public (+05:30) [GEOGRAPHIC_DATA]/[GEOGRAPHIC_D…" at bounding box center [727, 306] width 961 height 282
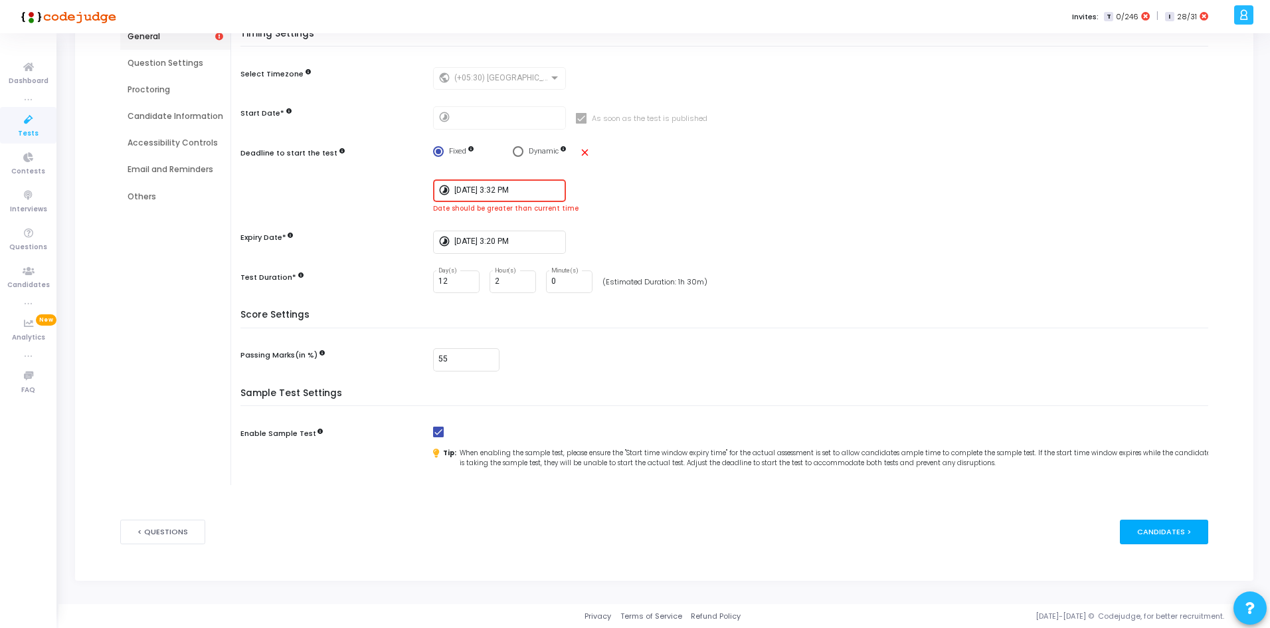
click at [1152, 522] on div "Candidates >" at bounding box center [1164, 531] width 88 height 25
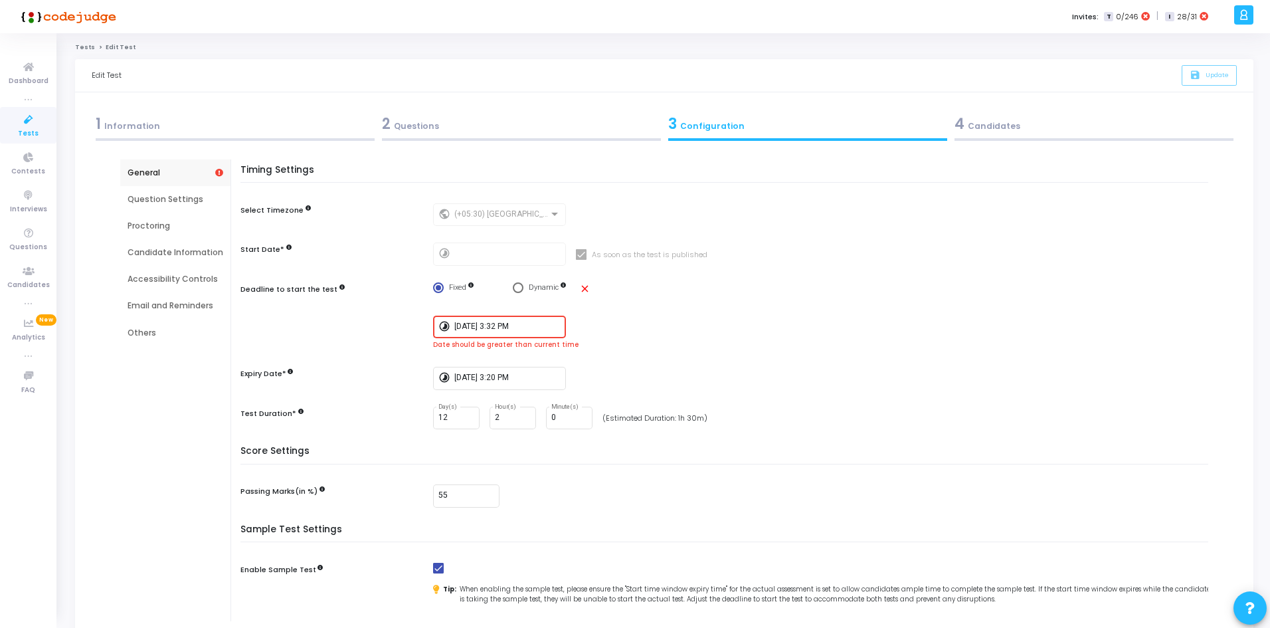
click at [1205, 60] on div "save Update" at bounding box center [1204, 75] width 66 height 33
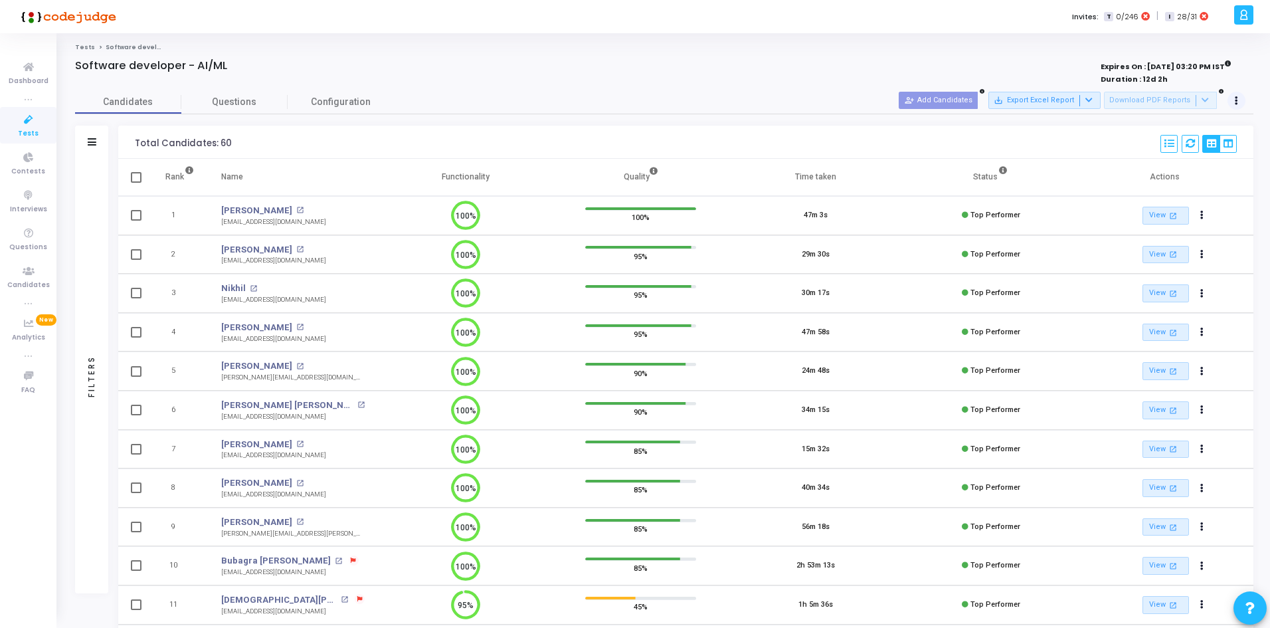
click at [1235, 98] on icon at bounding box center [1236, 101] width 3 height 7
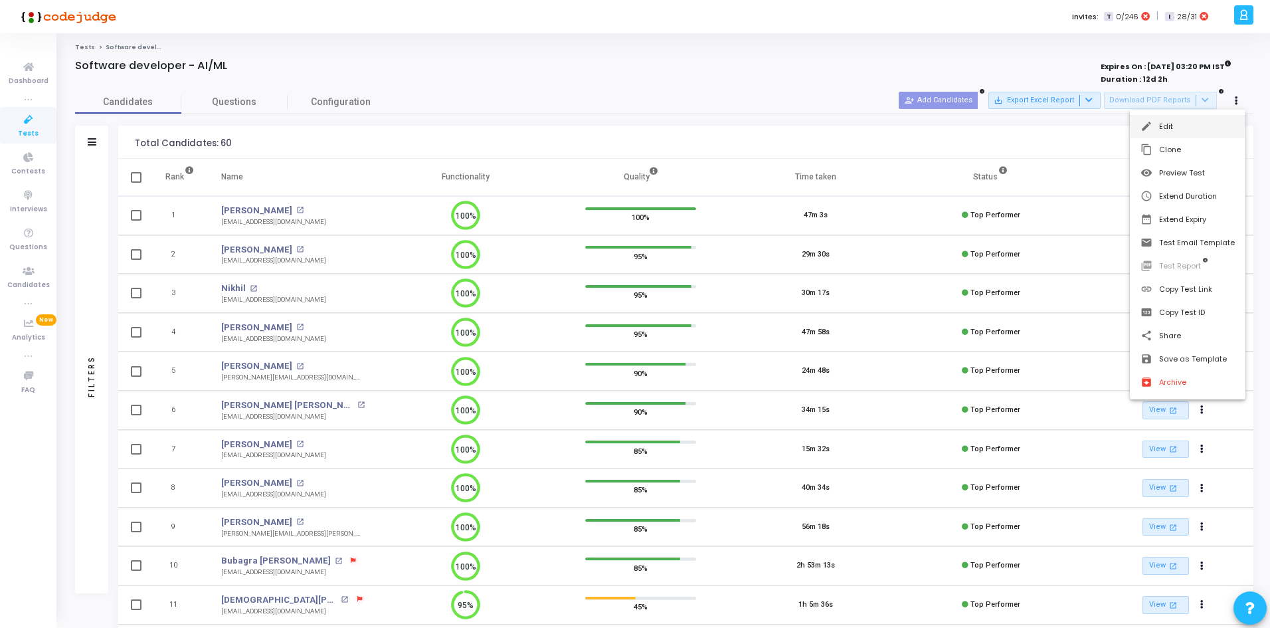
drag, startPoint x: 1177, startPoint y: 189, endPoint x: 1188, endPoint y: 120, distance: 69.9
click at [1188, 120] on div "edit Edit content_copy Clone visibility Preview Test schedule Extend Duration d…" at bounding box center [1188, 255] width 116 height 290
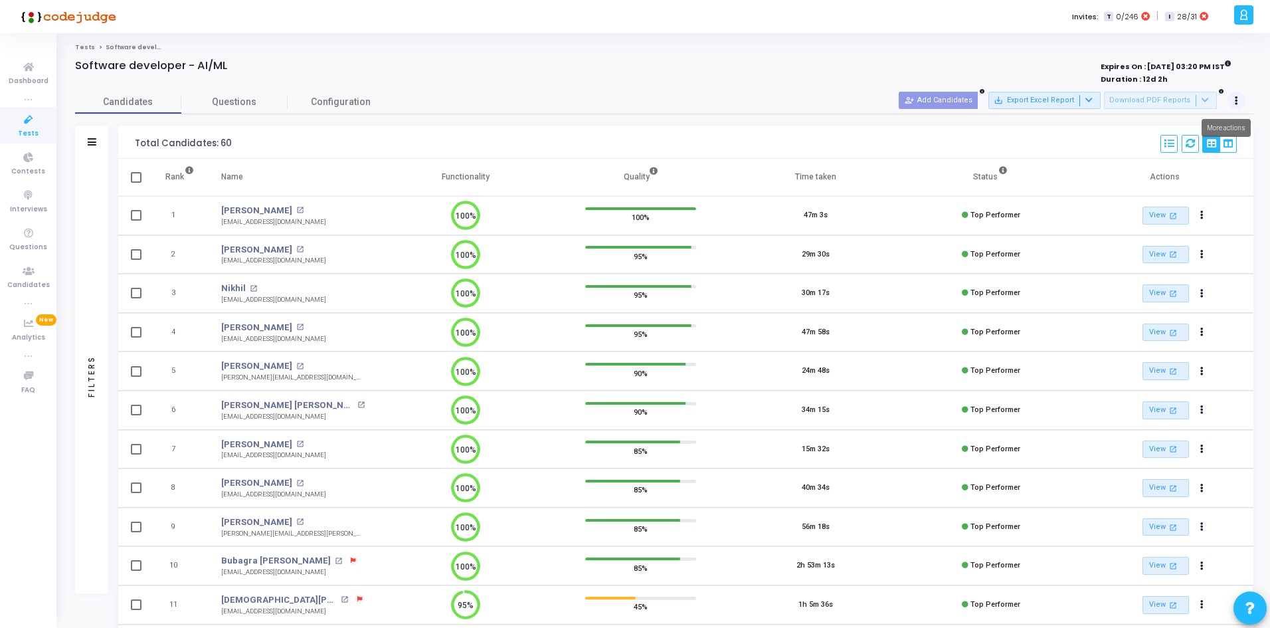
click at [1237, 98] on icon at bounding box center [1236, 101] width 3 height 7
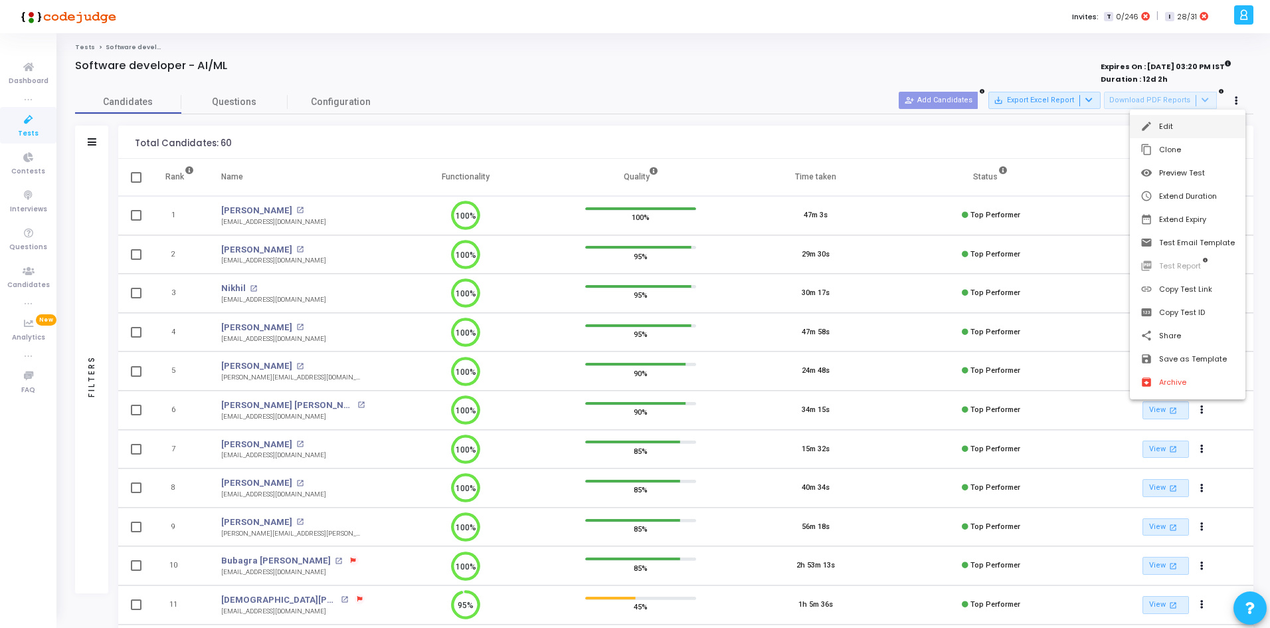
click at [1166, 130] on button "edit Edit" at bounding box center [1188, 126] width 116 height 23
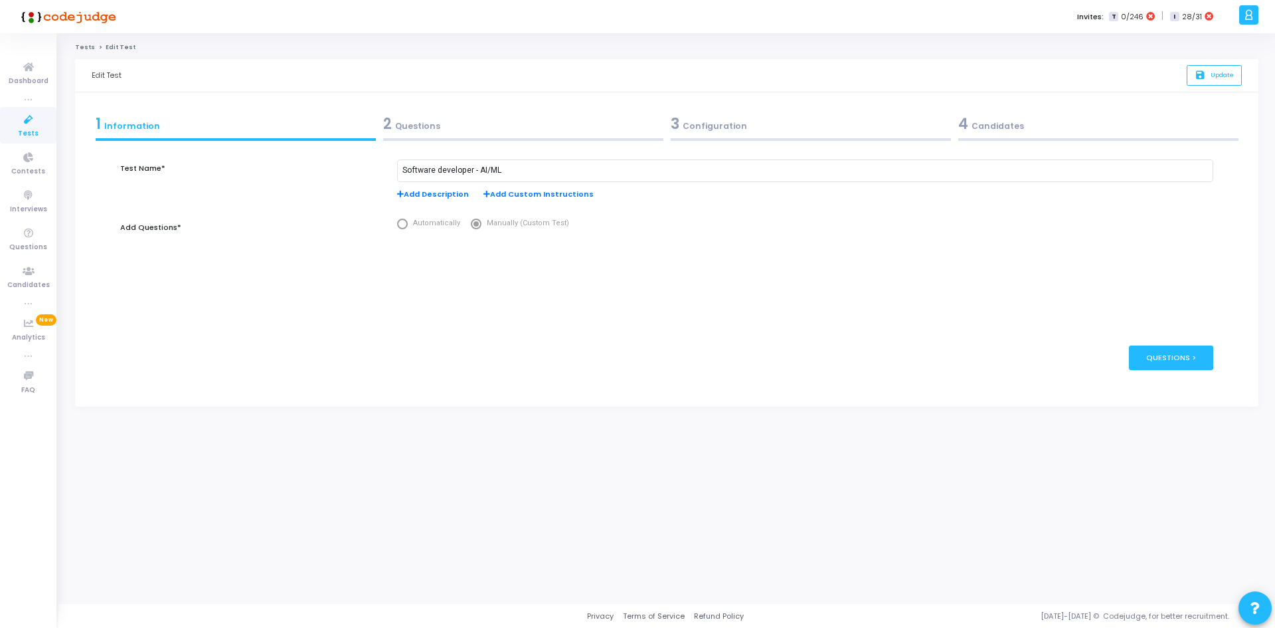
click at [666, 137] on div "2 Questions" at bounding box center [523, 127] width 288 height 36
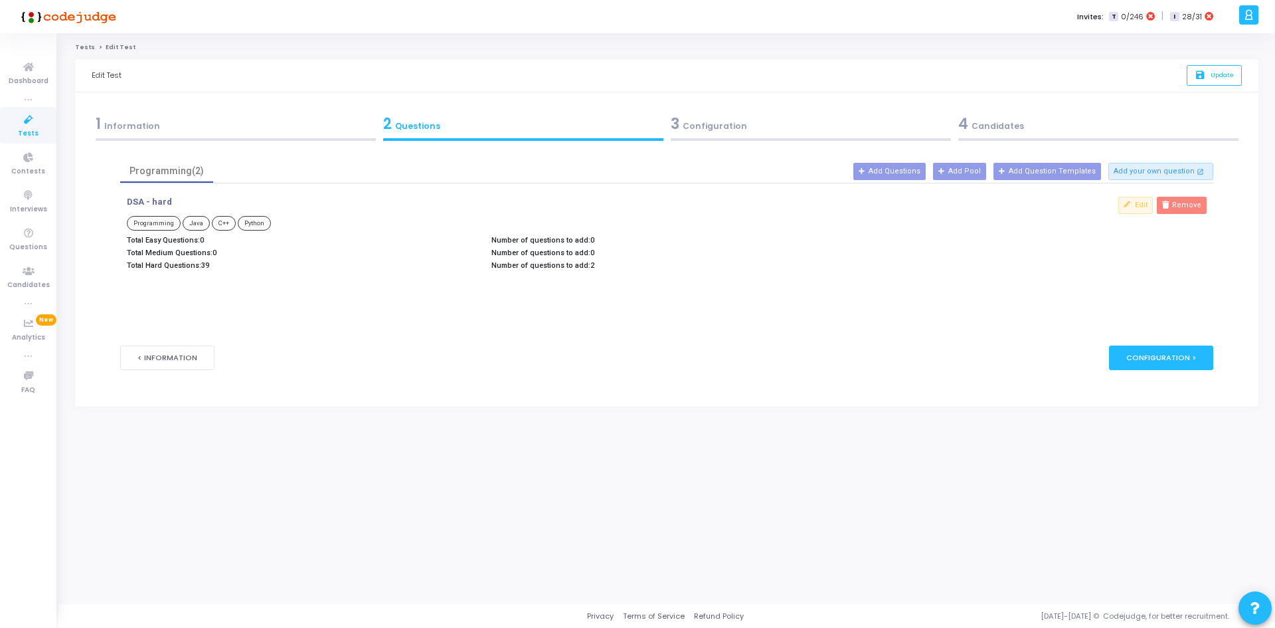
click at [699, 120] on div "3 Configuration" at bounding box center [811, 124] width 280 height 22
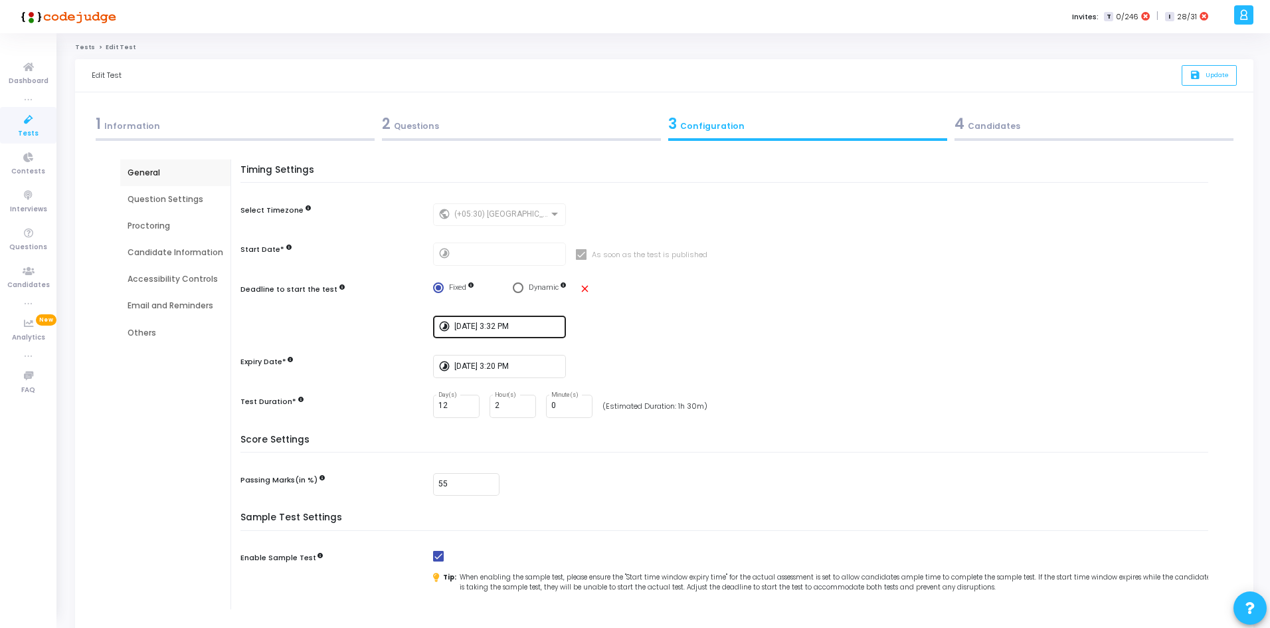
click at [466, 336] on div "[DATE] 3:32 PM" at bounding box center [507, 325] width 106 height 25
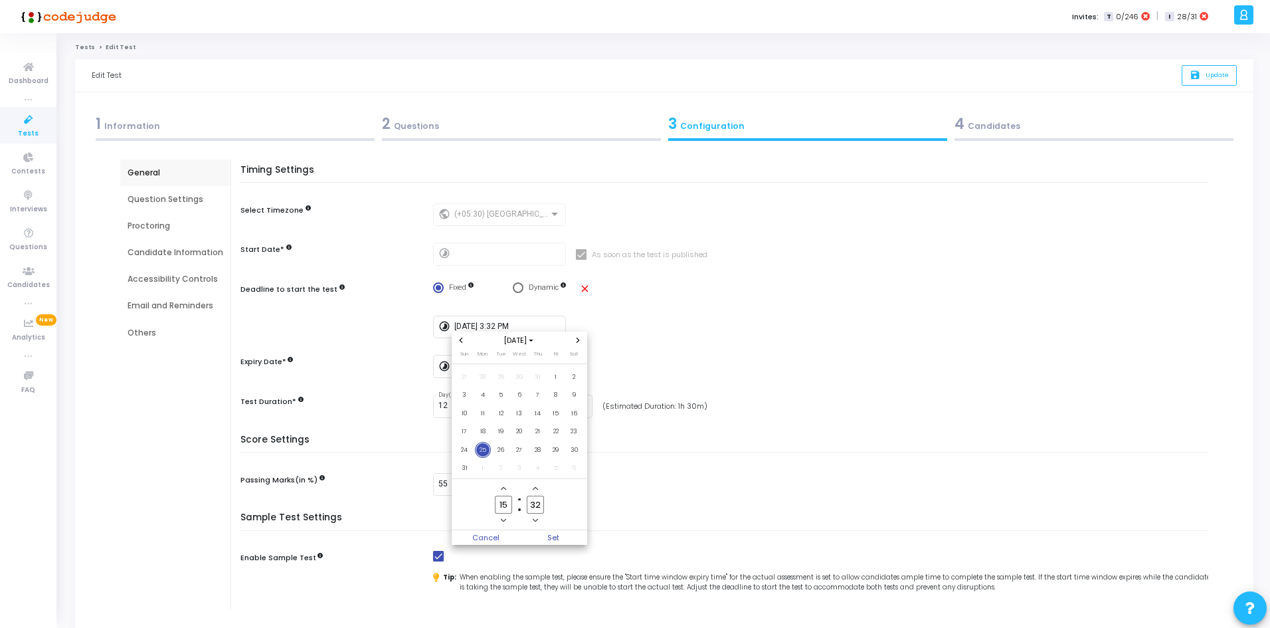
click at [577, 343] on icon "Next month" at bounding box center [578, 339] width 3 height 5
click at [522, 281] on div at bounding box center [635, 314] width 1270 height 628
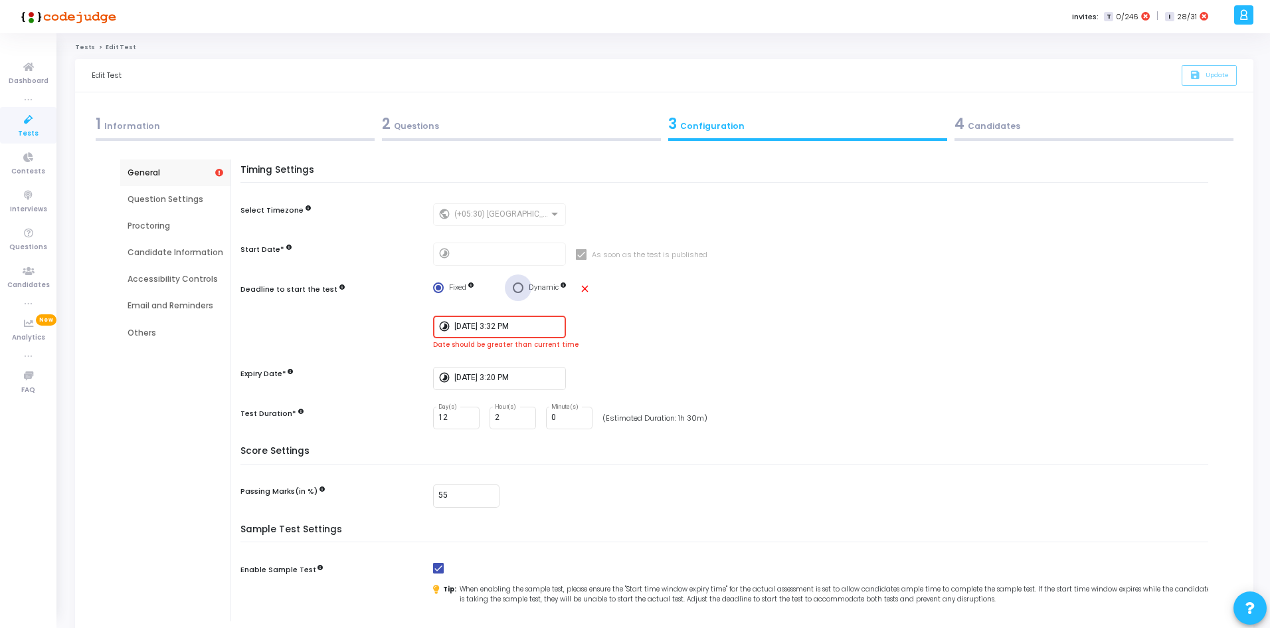
click at [521, 284] on span "Select confirmation" at bounding box center [518, 287] width 11 height 11
click at [521, 284] on input "Dynamic" at bounding box center [518, 287] width 11 height 11
radio input "true"
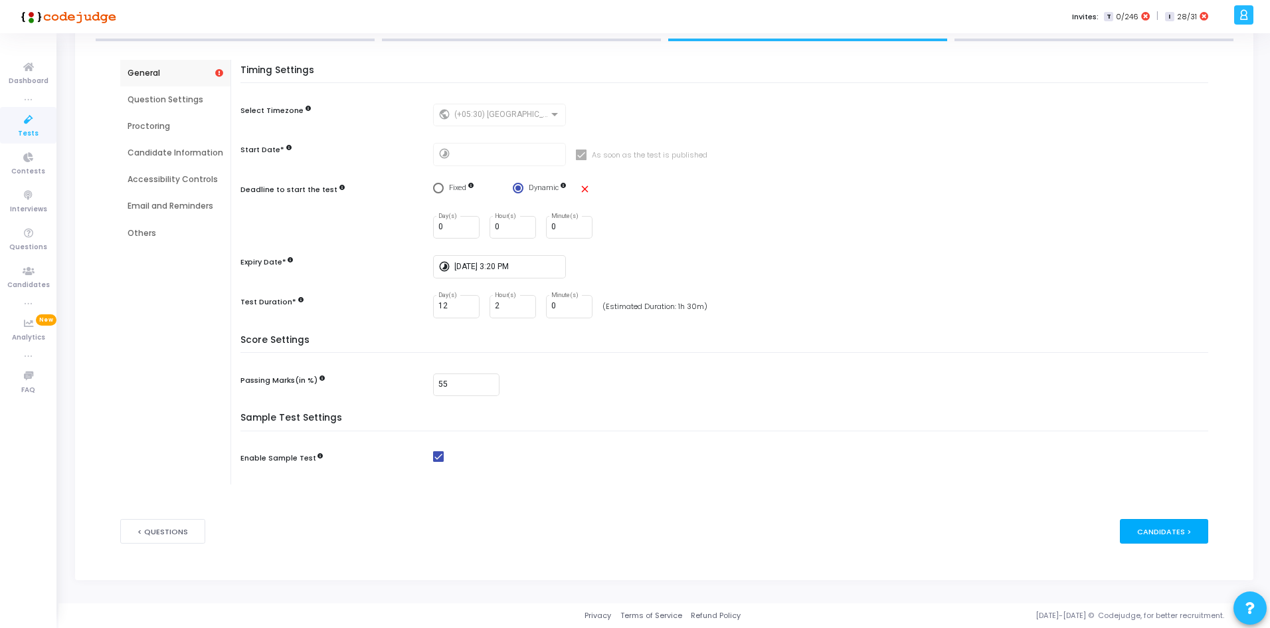
click at [1178, 538] on div "Candidates >" at bounding box center [1164, 531] width 88 height 25
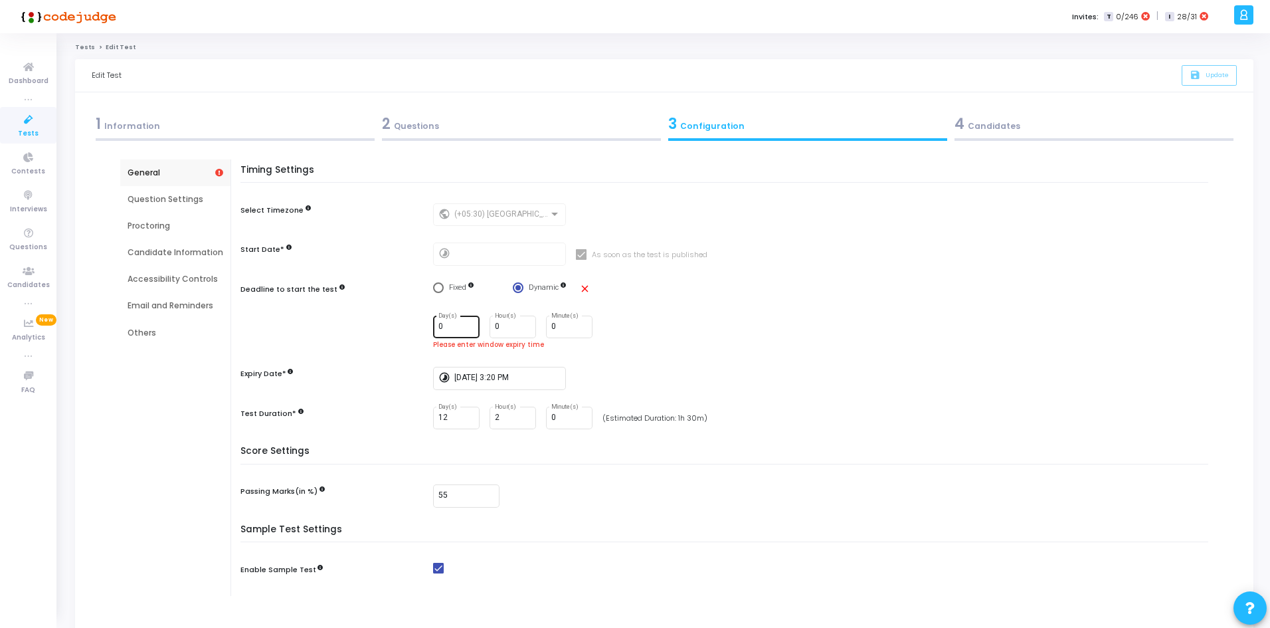
click at [446, 322] on input "0" at bounding box center [456, 326] width 36 height 9
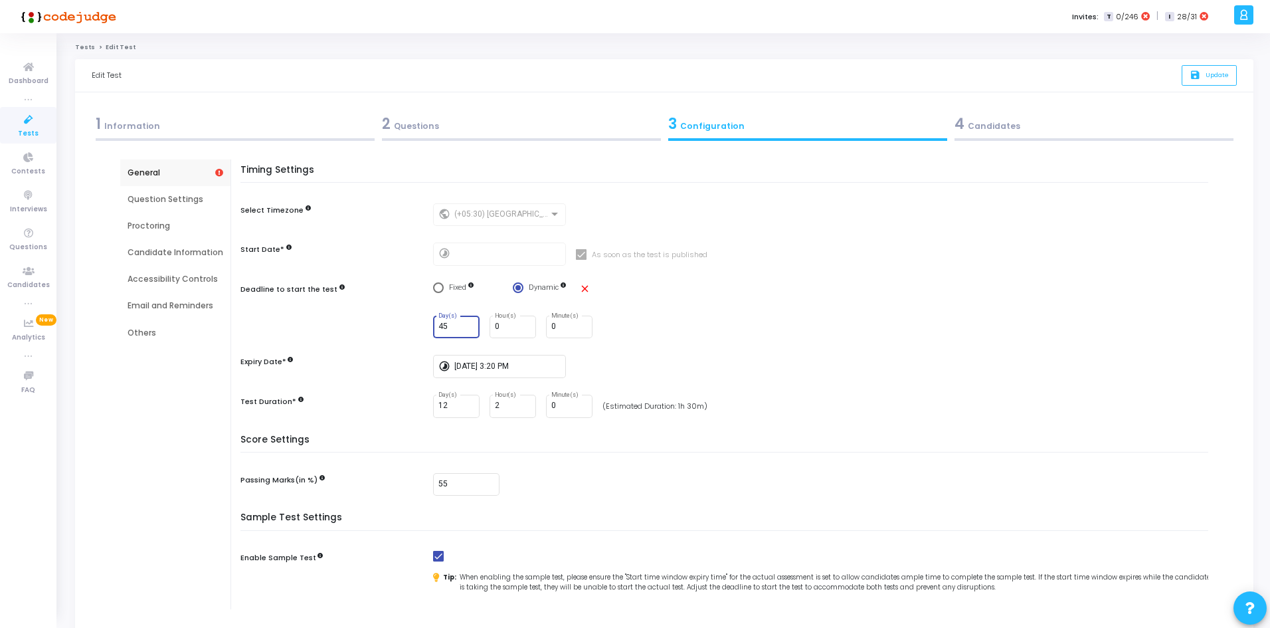
click at [719, 351] on div "Timing Settings Select Timezone public (+05:30) [GEOGRAPHIC_DATA]/[GEOGRAPHIC_D…" at bounding box center [727, 300] width 961 height 270
click at [461, 322] on input "46" at bounding box center [456, 326] width 36 height 9
type input "4"
type input "30"
click at [718, 323] on div "30 Day(s) 0 Hour(s) 0 Minute(s)" at bounding box center [824, 326] width 782 height 23
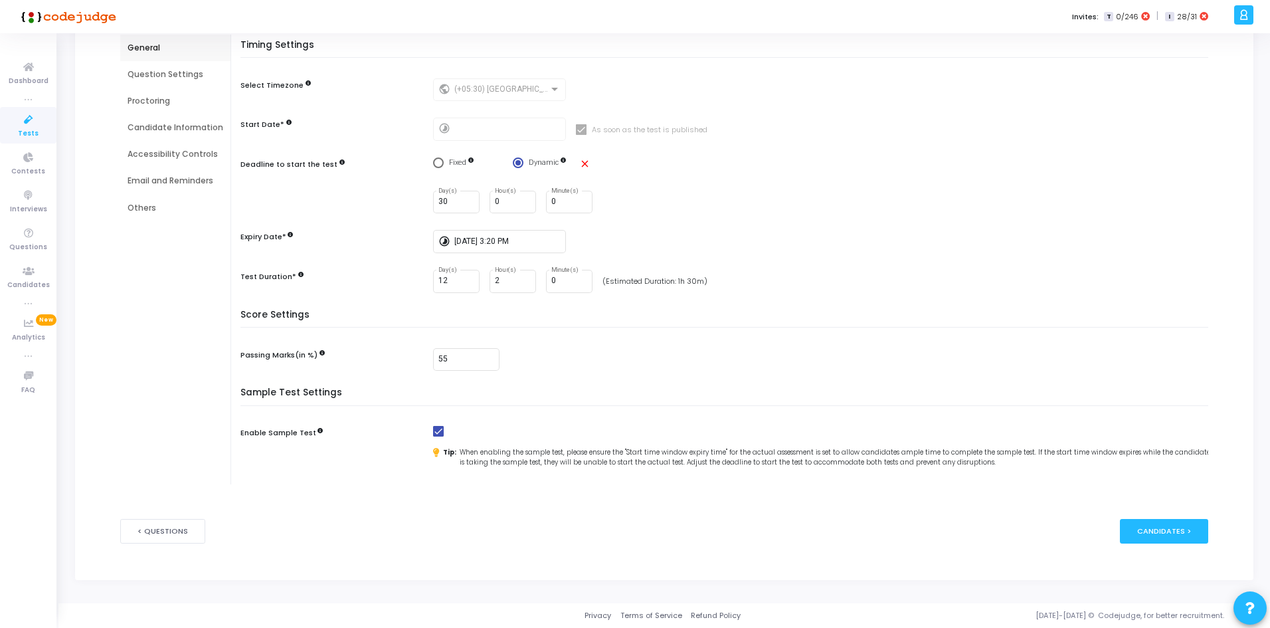
click at [1166, 548] on div "< Questions Candidates >" at bounding box center [664, 531] width 1088 height 64
click at [1160, 532] on div "Candidates >" at bounding box center [1164, 531] width 88 height 25
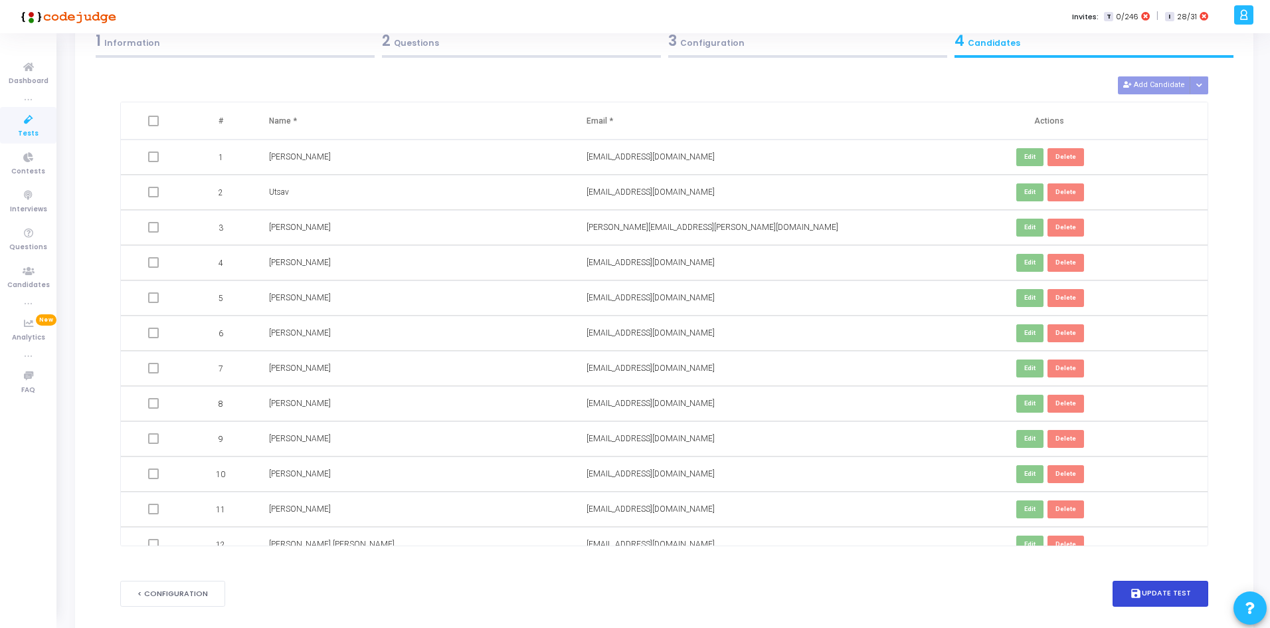
click at [1159, 549] on form "Test Name* Software developer - AI/ML Add Description Add Custom Instructions A…" at bounding box center [664, 344] width 1088 height 565
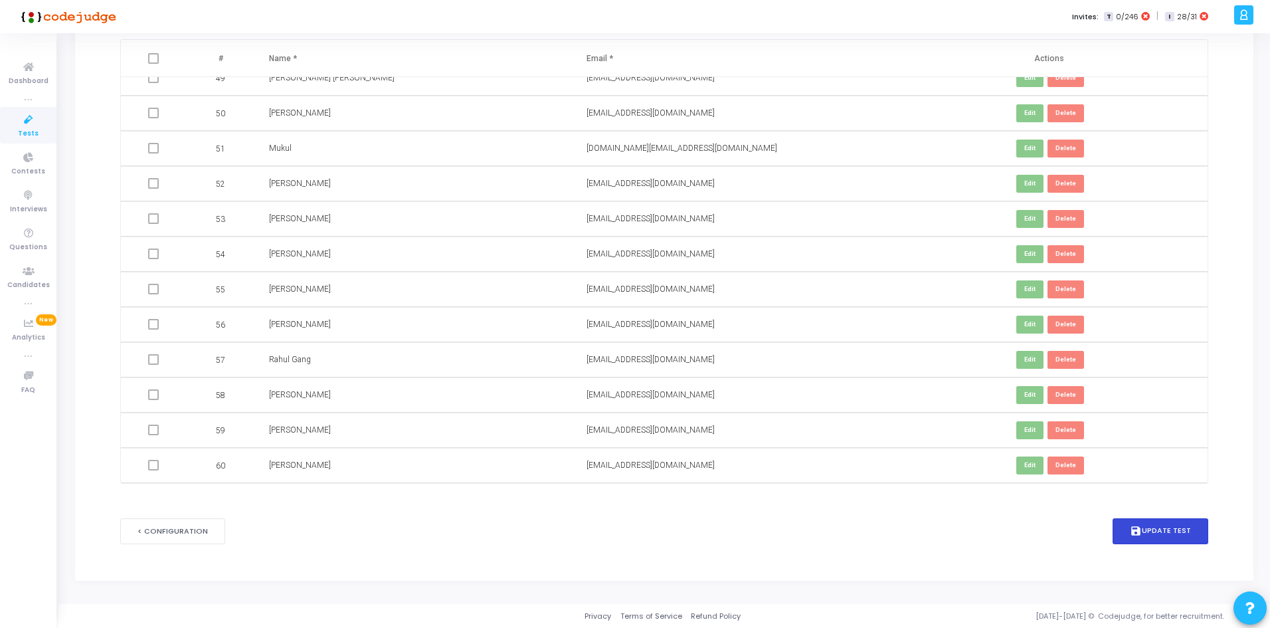
click at [1156, 533] on button "save Update Test" at bounding box center [1161, 531] width 96 height 26
